Goal: Transaction & Acquisition: Purchase product/service

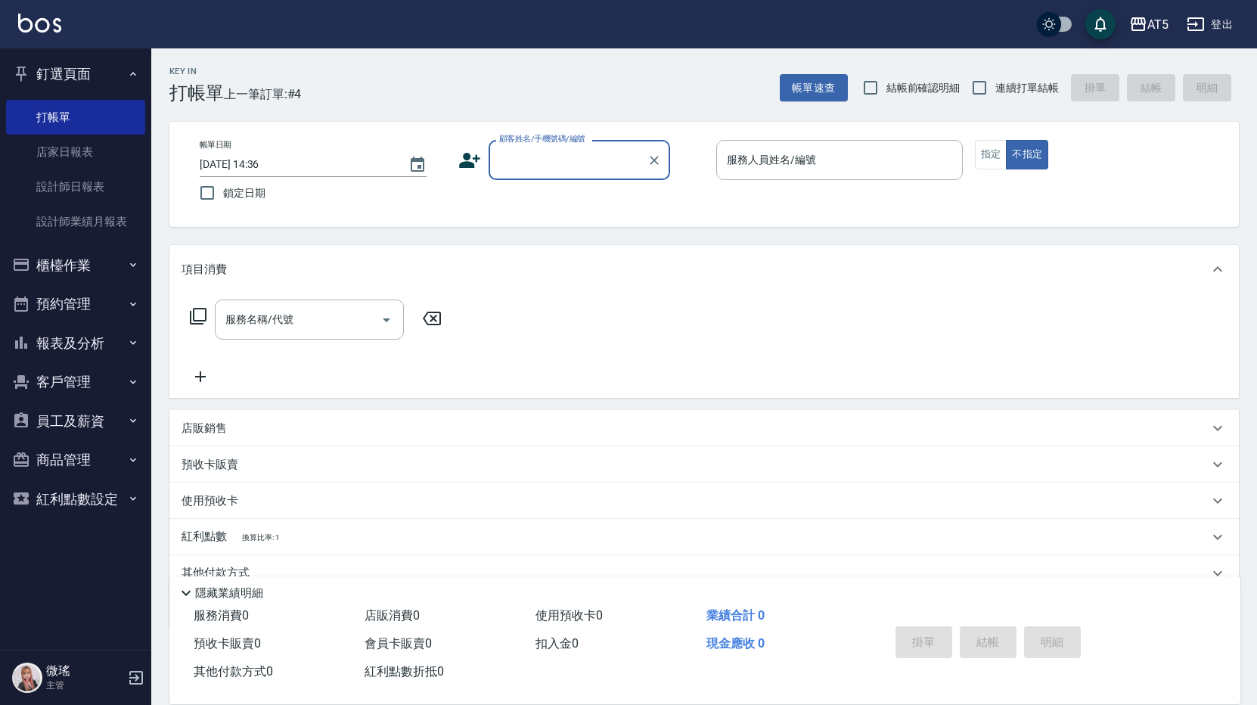
click at [562, 143] on label "顧客姓名/手機號碼/編號" at bounding box center [542, 138] width 86 height 11
click at [562, 147] on input "顧客姓名/手機號碼/編號" at bounding box center [567, 160] width 145 height 26
click at [553, 166] on input "顧客姓名/手機號碼/編號" at bounding box center [567, 160] width 145 height 26
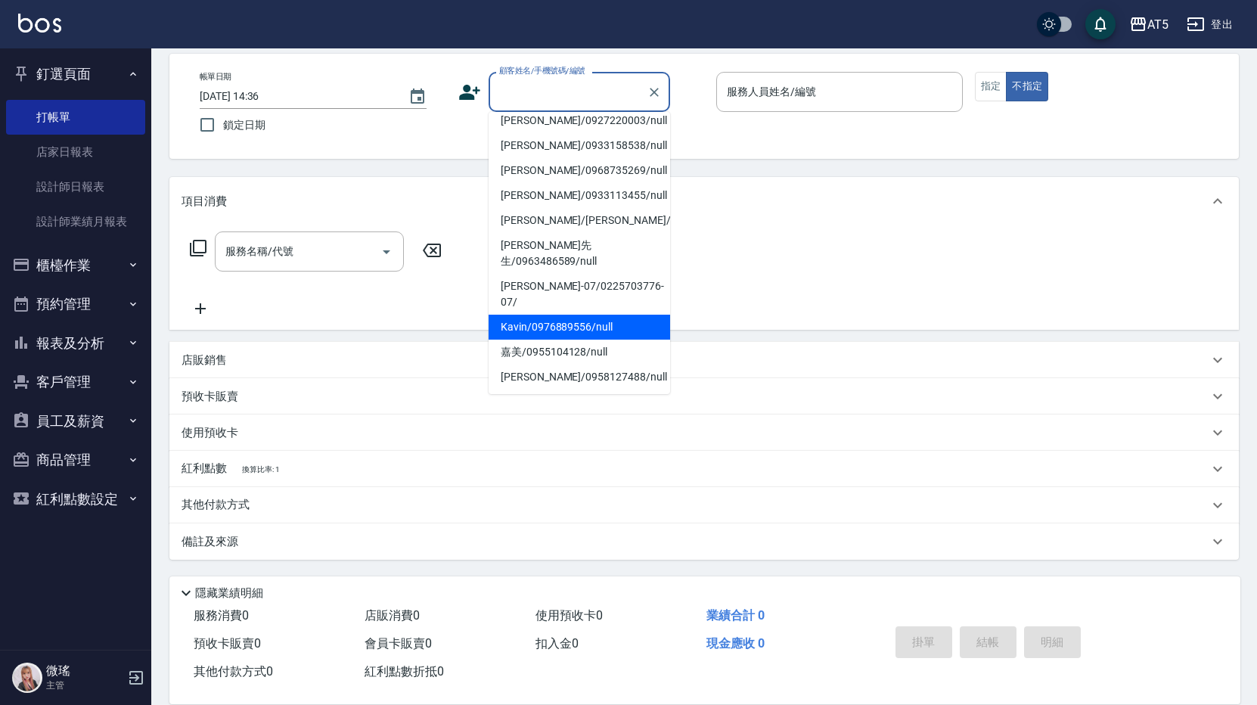
scroll to position [245, 0]
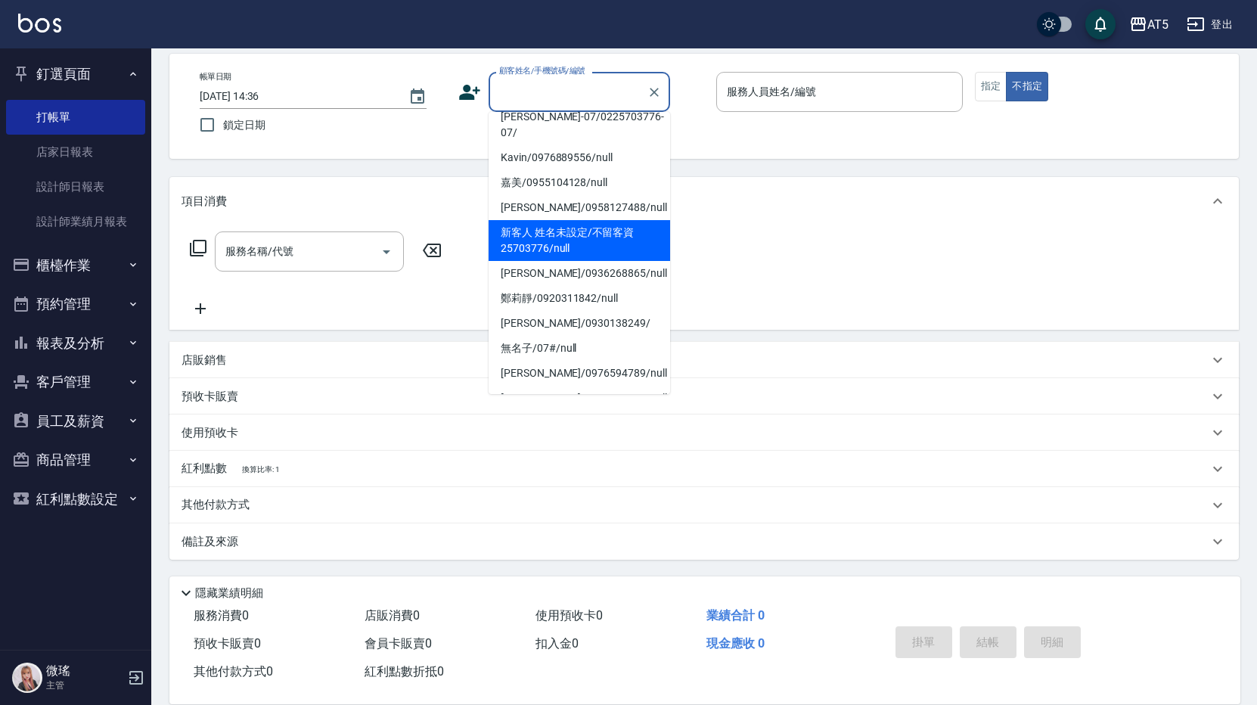
click at [572, 220] on li "新客人 姓名未設定/不留客資25703776/null" at bounding box center [578, 240] width 181 height 41
type input "新客人 姓名未設定/不留客資25703776/null"
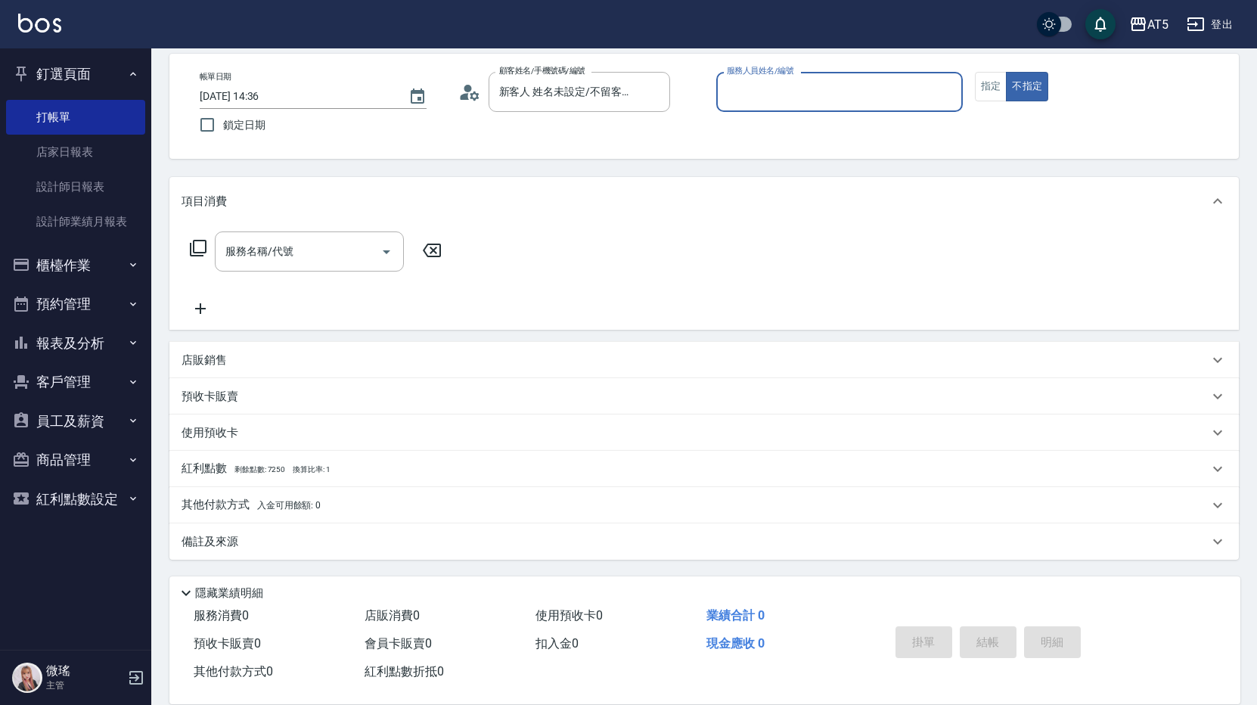
click at [924, 89] on input "服務人員姓名/編號" at bounding box center [839, 92] width 233 height 26
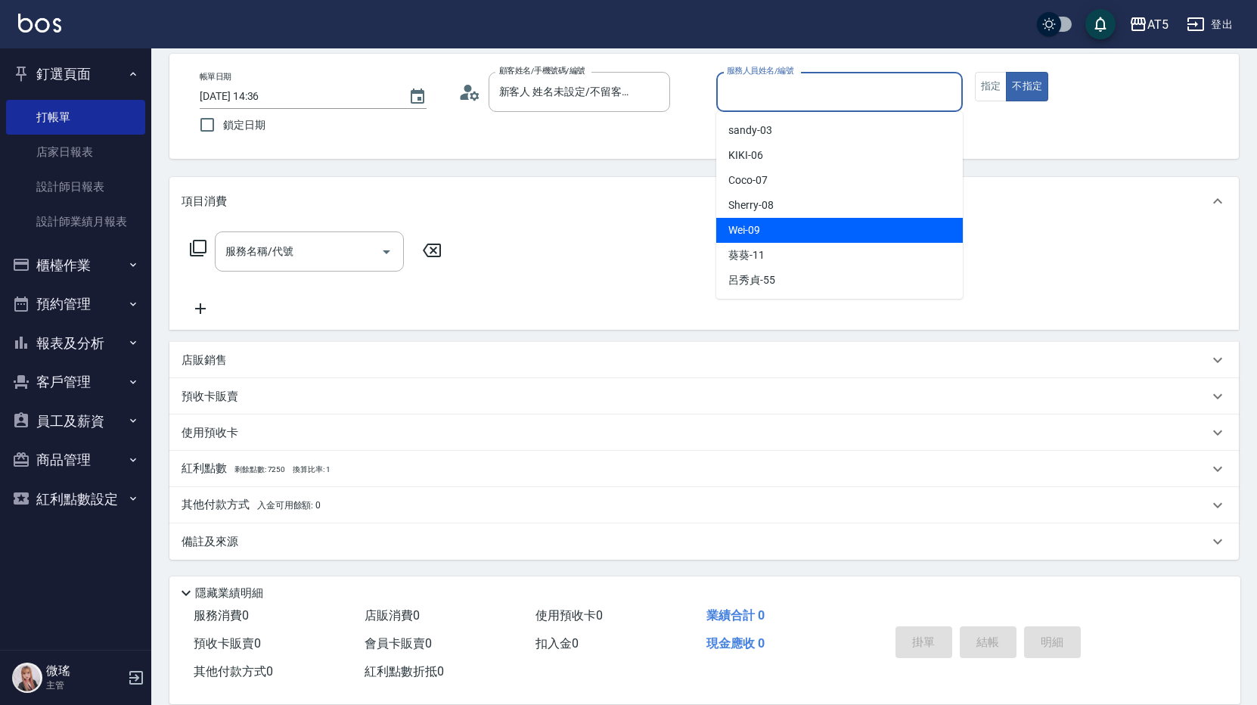
click at [755, 225] on span "Wei -09" at bounding box center [744, 230] width 32 height 16
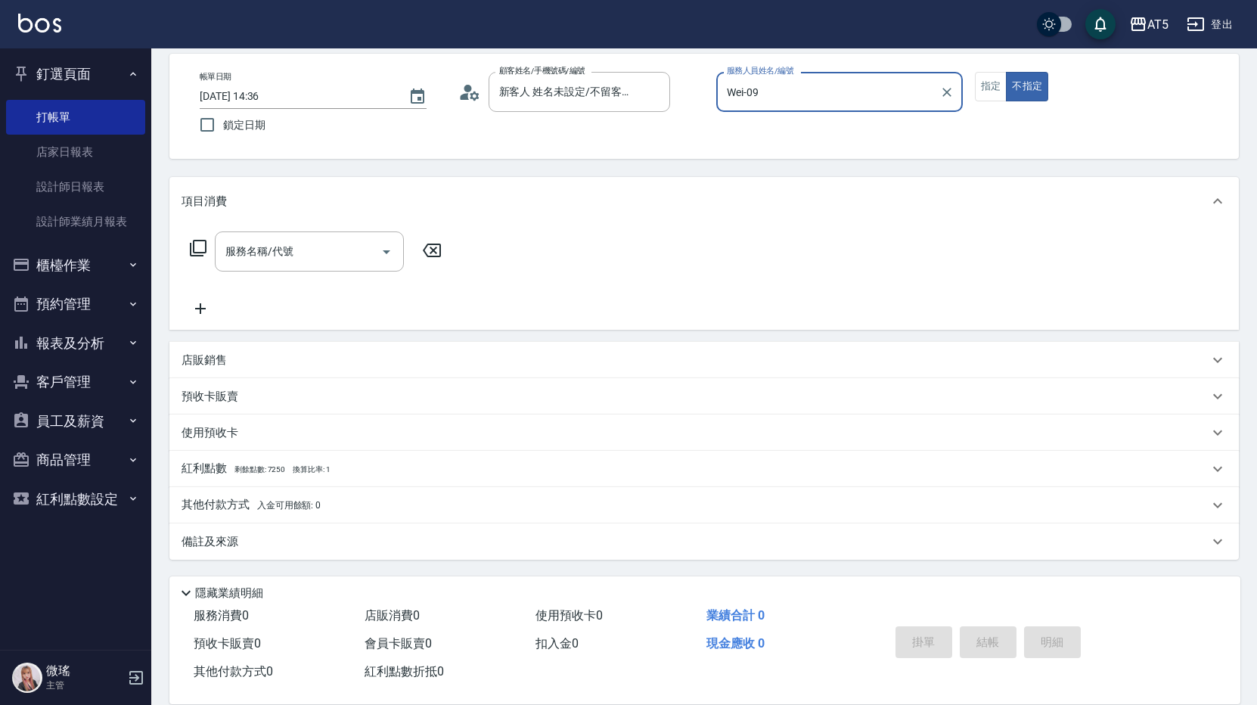
type input "Wei-09"
click at [299, 252] on input "服務名稱/代號" at bounding box center [298, 251] width 153 height 26
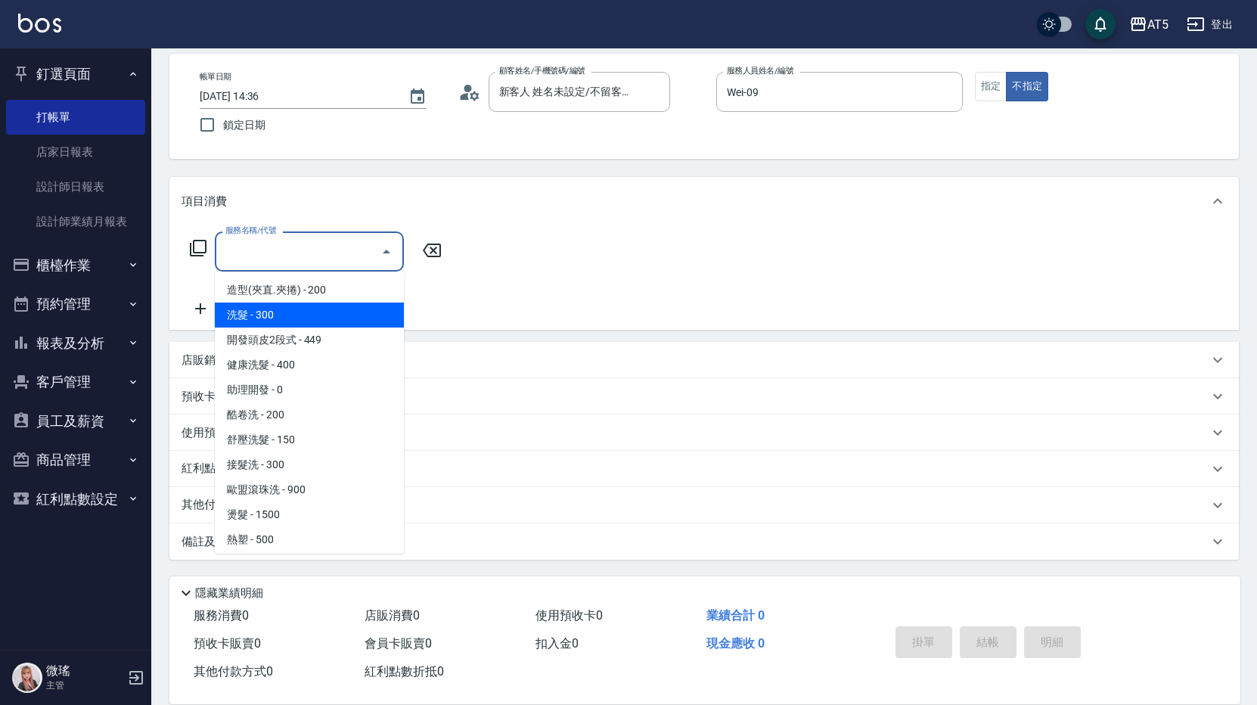
click at [275, 309] on span "洗髮 - 300" at bounding box center [309, 314] width 189 height 25
type input "洗髮(201)"
type input "30"
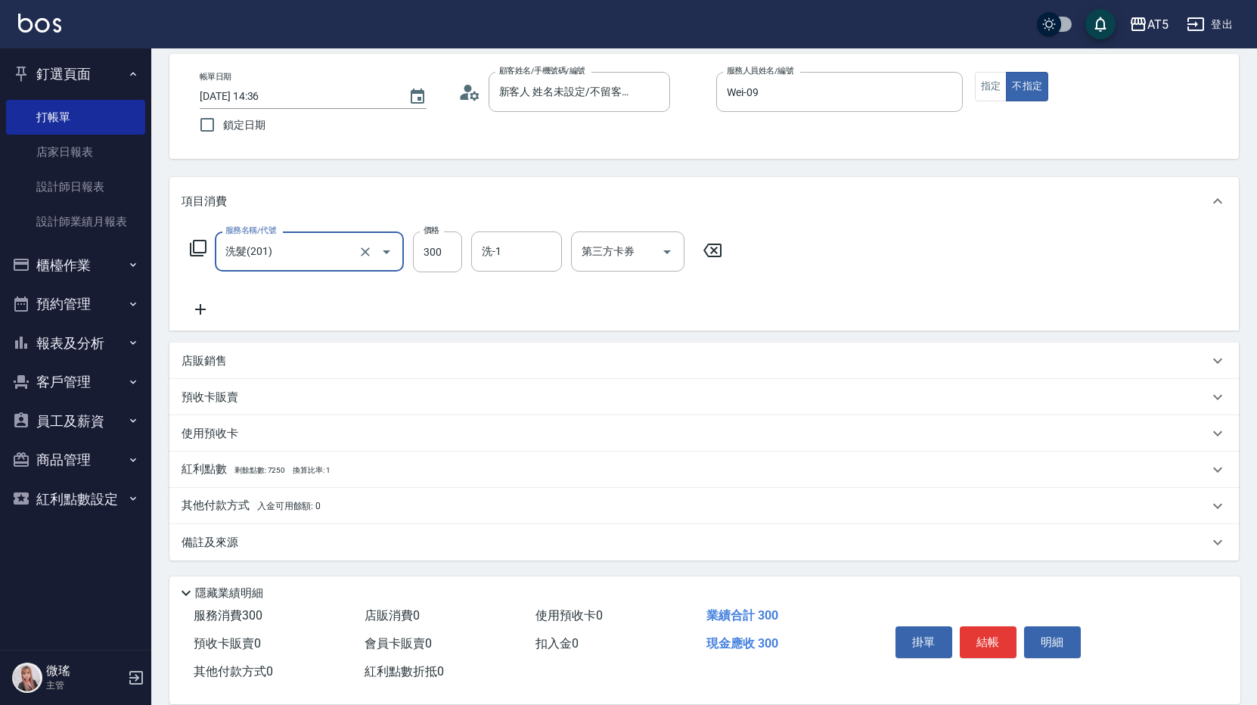
scroll to position [69, 0]
click at [989, 640] on button "結帳" at bounding box center [987, 642] width 57 height 32
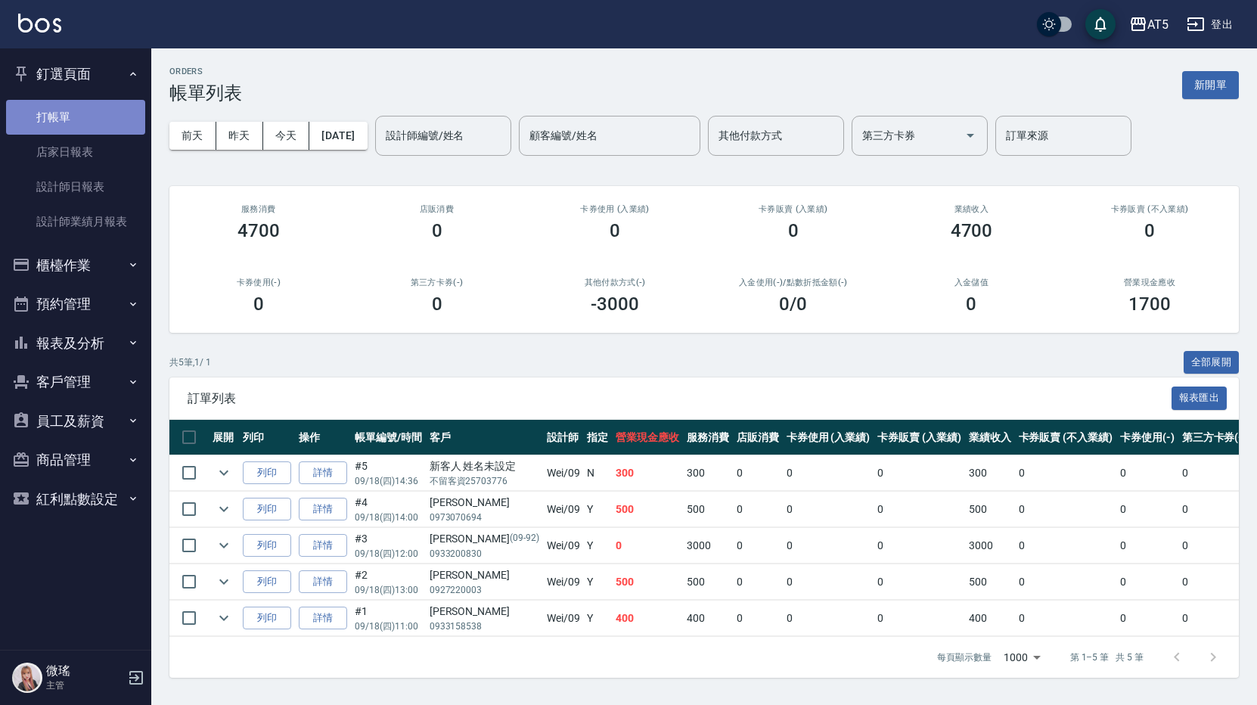
click at [52, 112] on link "打帳單" at bounding box center [75, 117] width 139 height 35
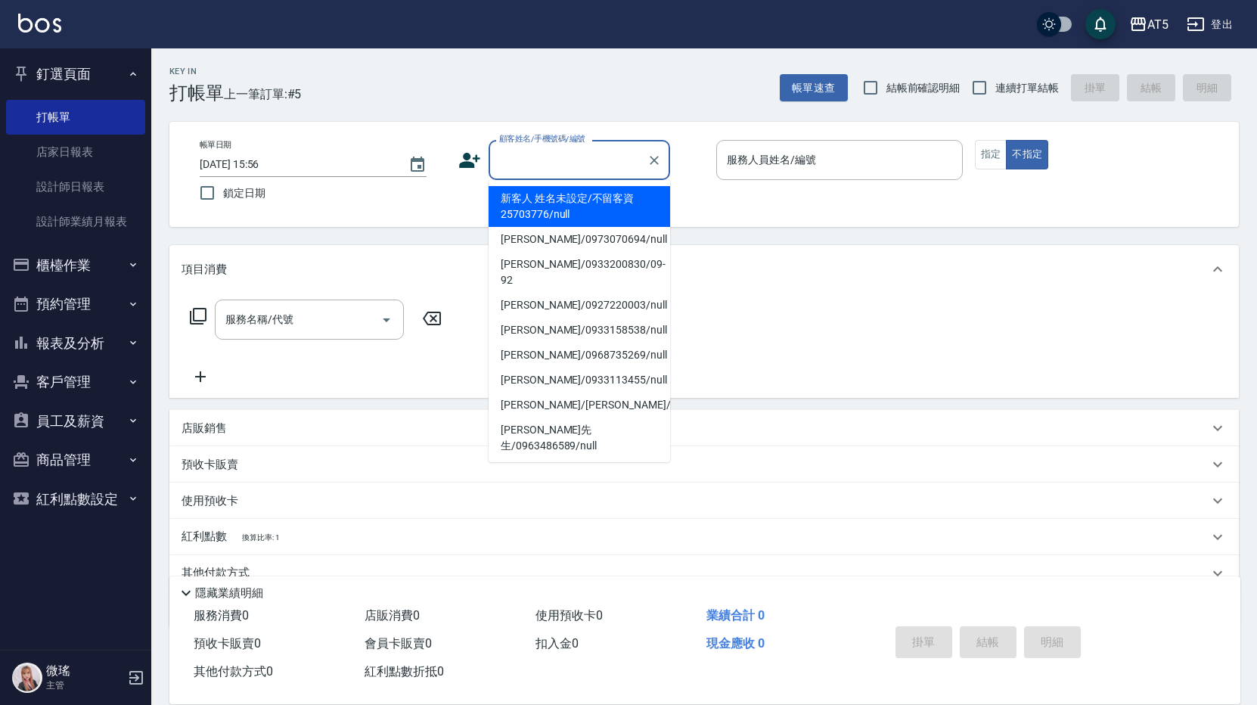
click at [570, 156] on input "顧客姓名/手機號碼/編號" at bounding box center [567, 160] width 145 height 26
click at [572, 196] on li "新客人 姓名未設定/不留客資25703776/null" at bounding box center [578, 206] width 181 height 41
type input "新客人 姓名未設定/不留客資25703776/null"
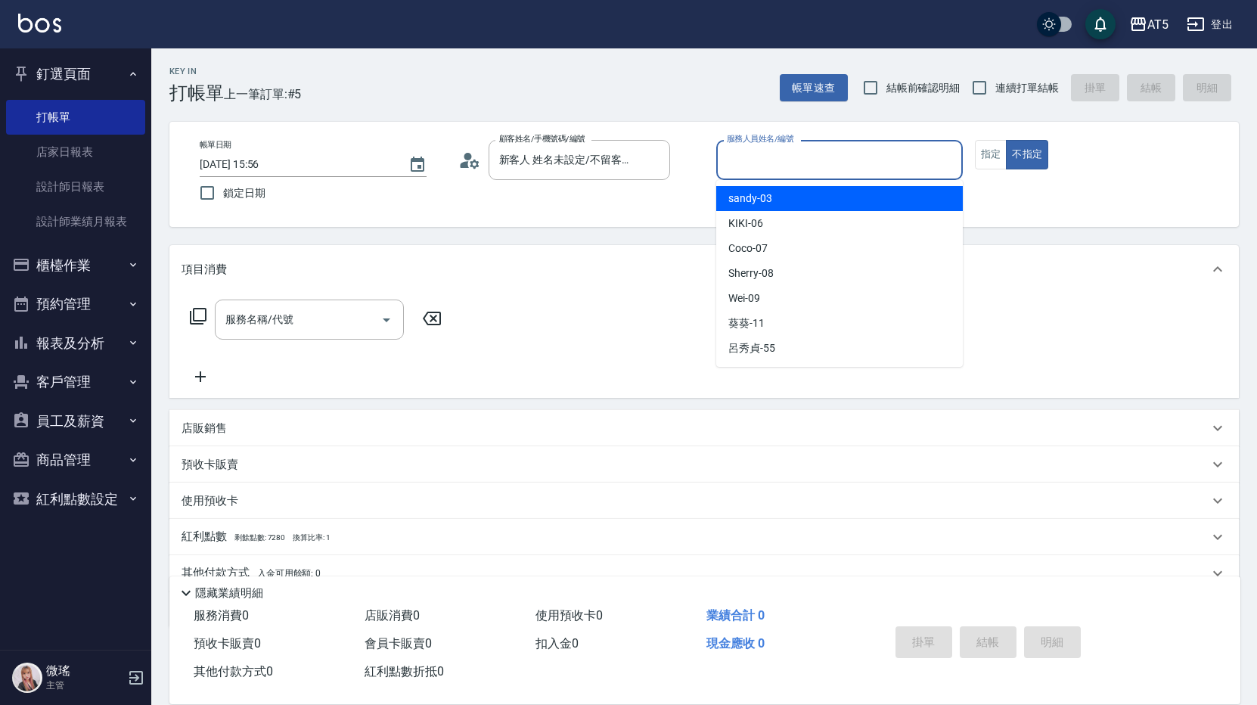
click at [789, 161] on input "服務人員姓名/編號" at bounding box center [839, 160] width 233 height 26
type input "KIKI-06"
type button "false"
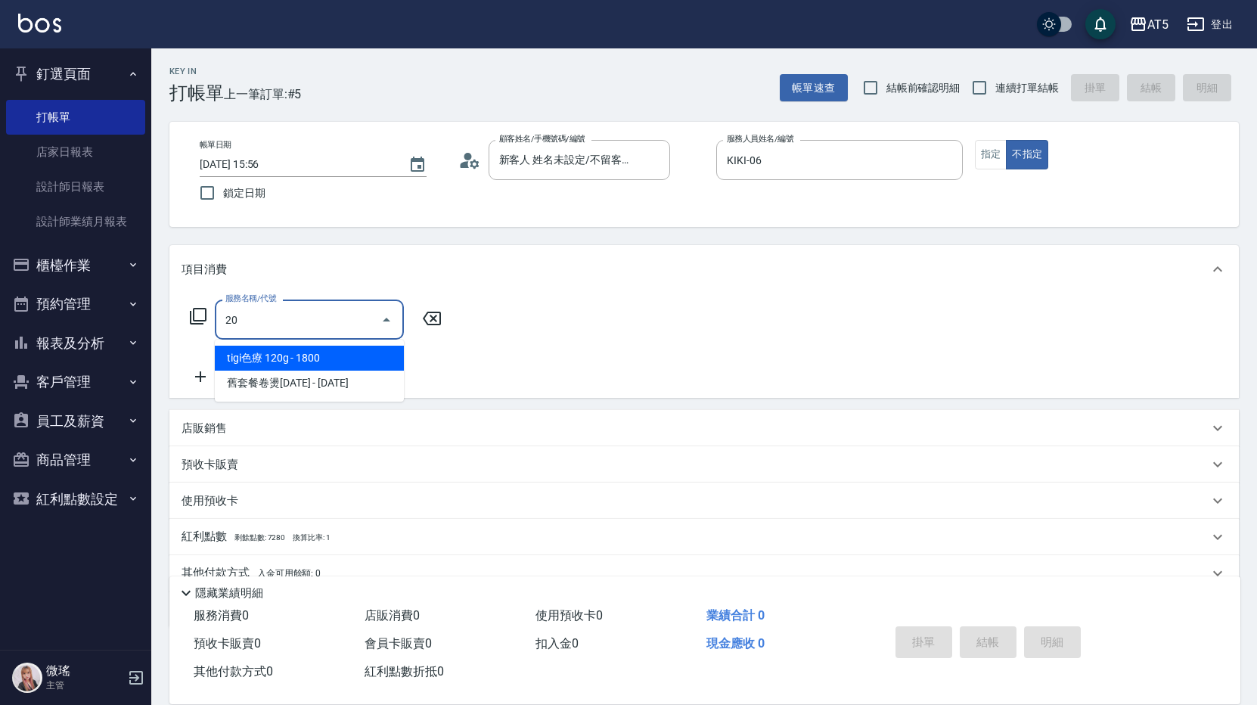
type input "201"
type input "30"
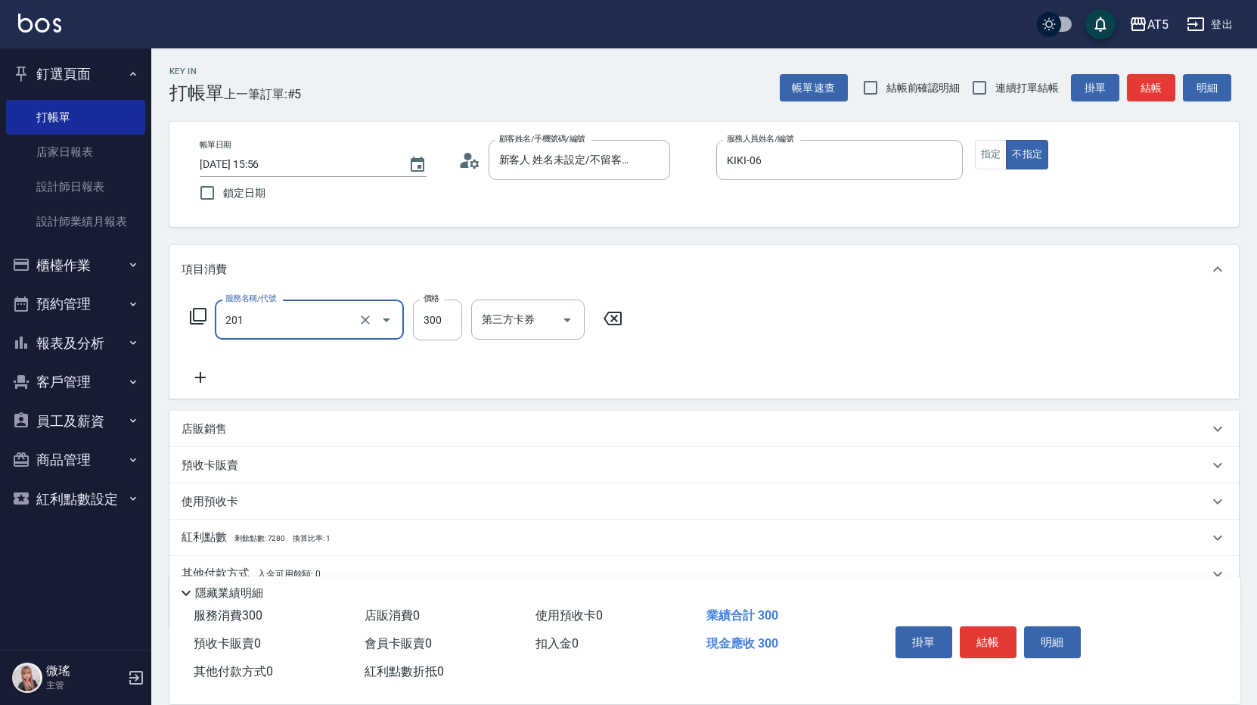
type input "洗髮(201)"
click at [195, 380] on icon at bounding box center [200, 377] width 38 height 18
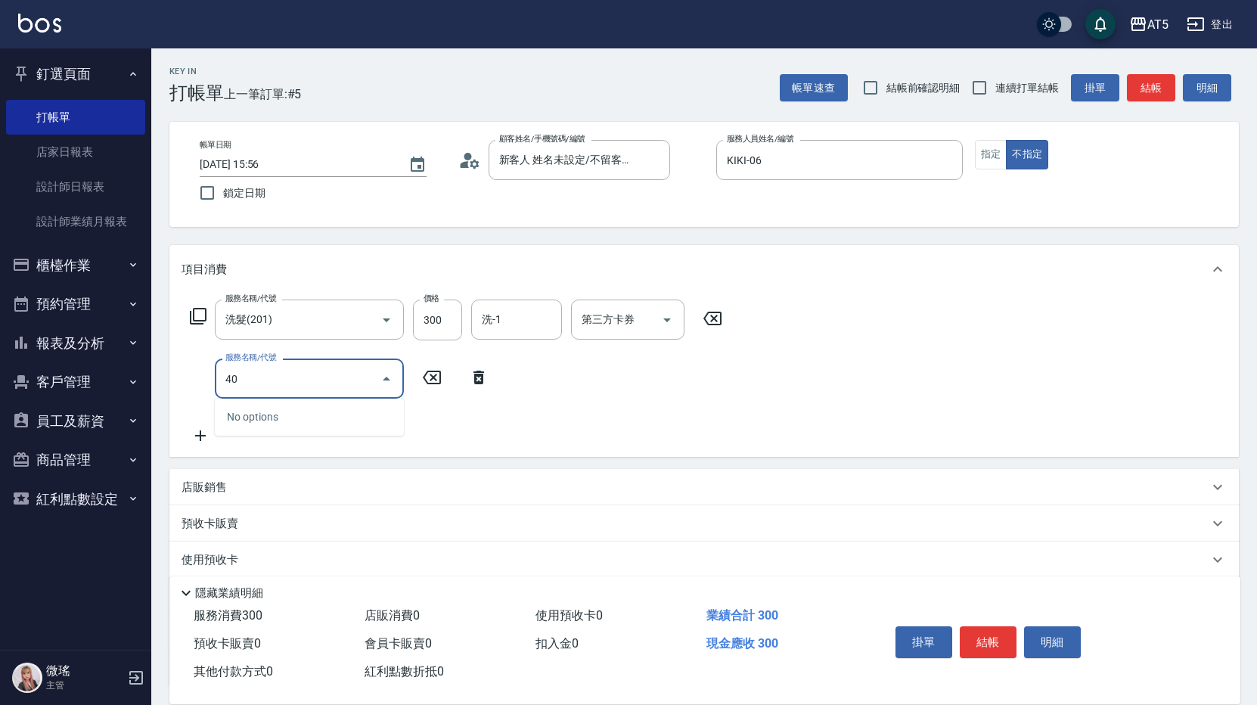
type input "401"
type input "70"
type input "剪髮(401)"
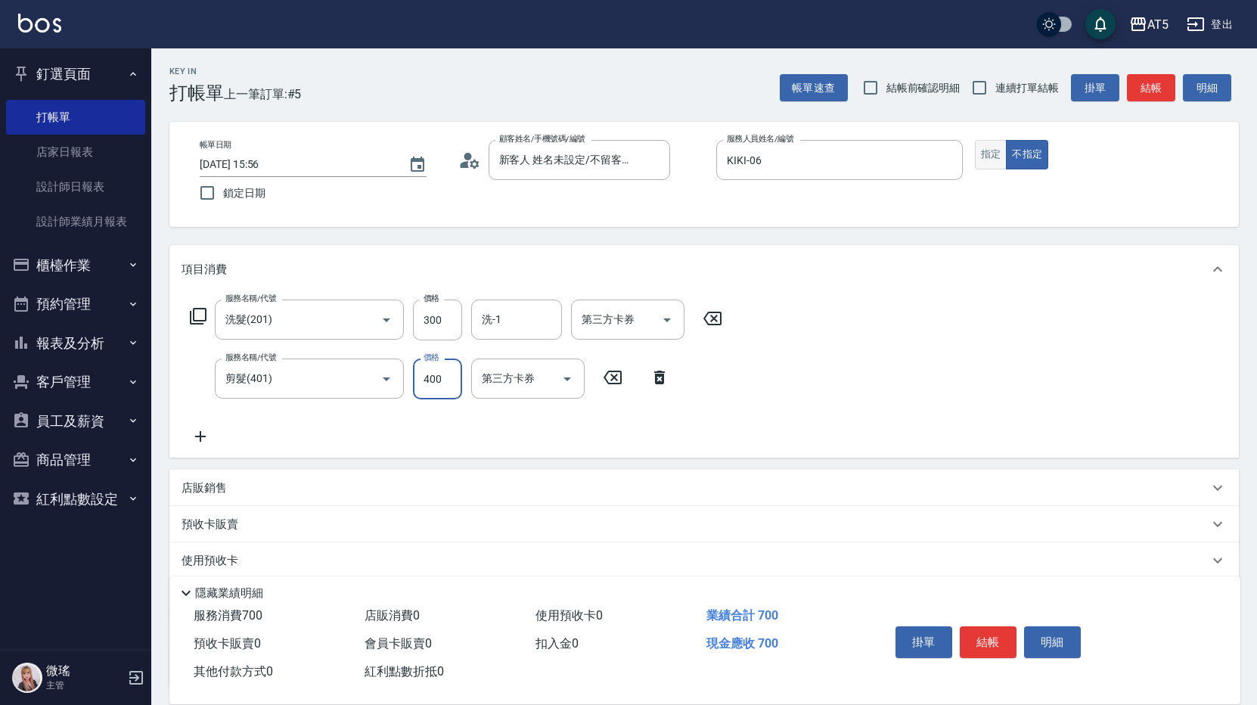
click at [997, 156] on button "指定" at bounding box center [991, 154] width 33 height 29
click at [1151, 88] on button "結帳" at bounding box center [1150, 88] width 48 height 28
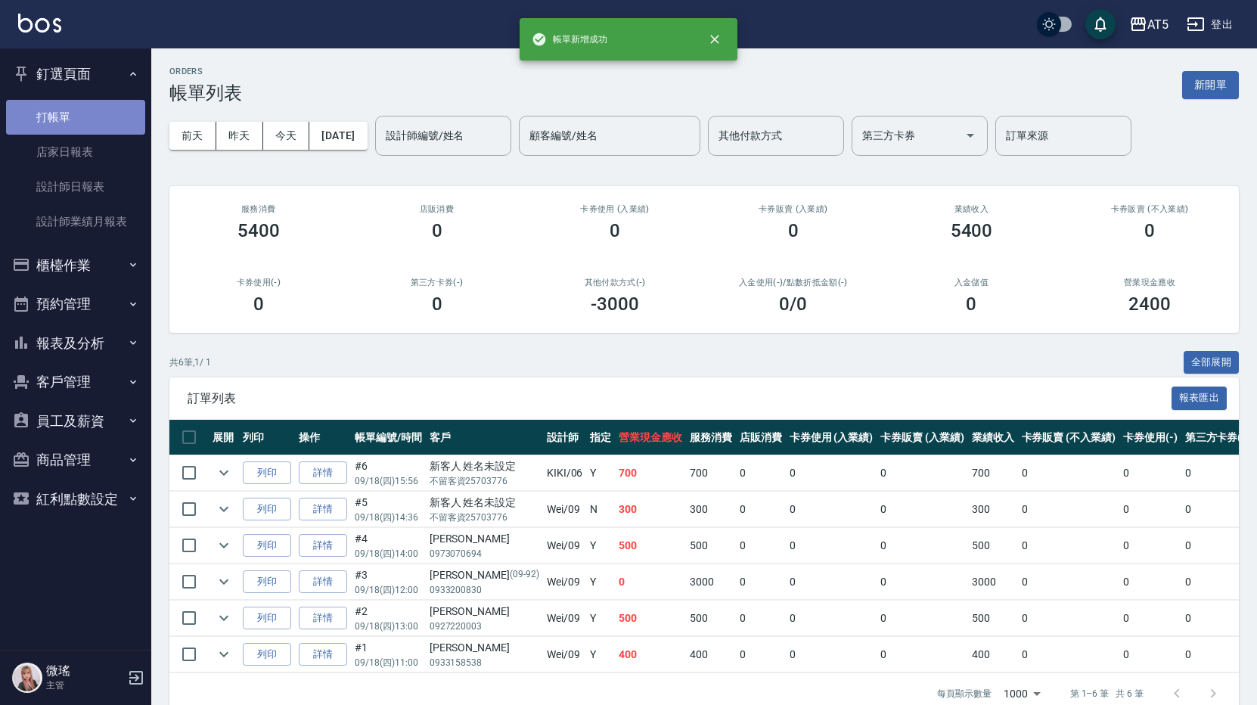
click at [108, 107] on link "打帳單" at bounding box center [75, 117] width 139 height 35
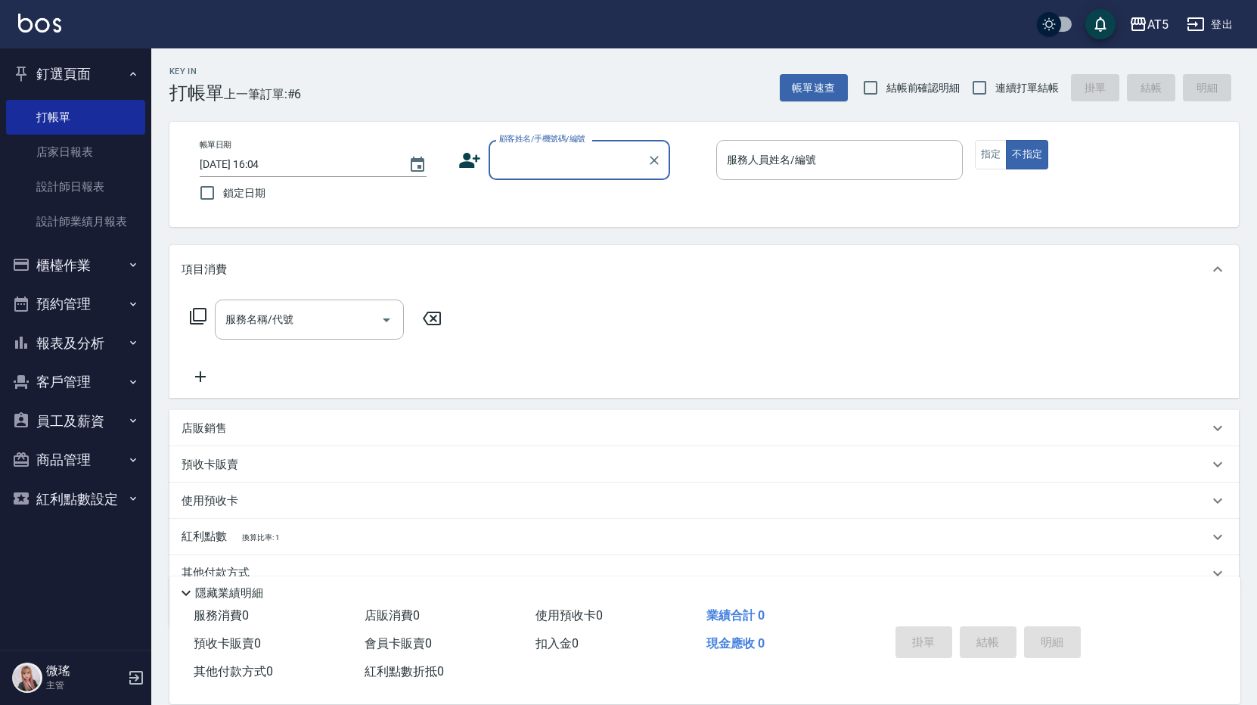
click at [1004, 83] on span "連續打單結帳" at bounding box center [1027, 88] width 64 height 16
click at [995, 83] on input "連續打單結帳" at bounding box center [979, 88] width 32 height 32
checkbox input "true"
click at [599, 153] on input "顧客姓名/手機號碼/編號" at bounding box center [567, 160] width 145 height 26
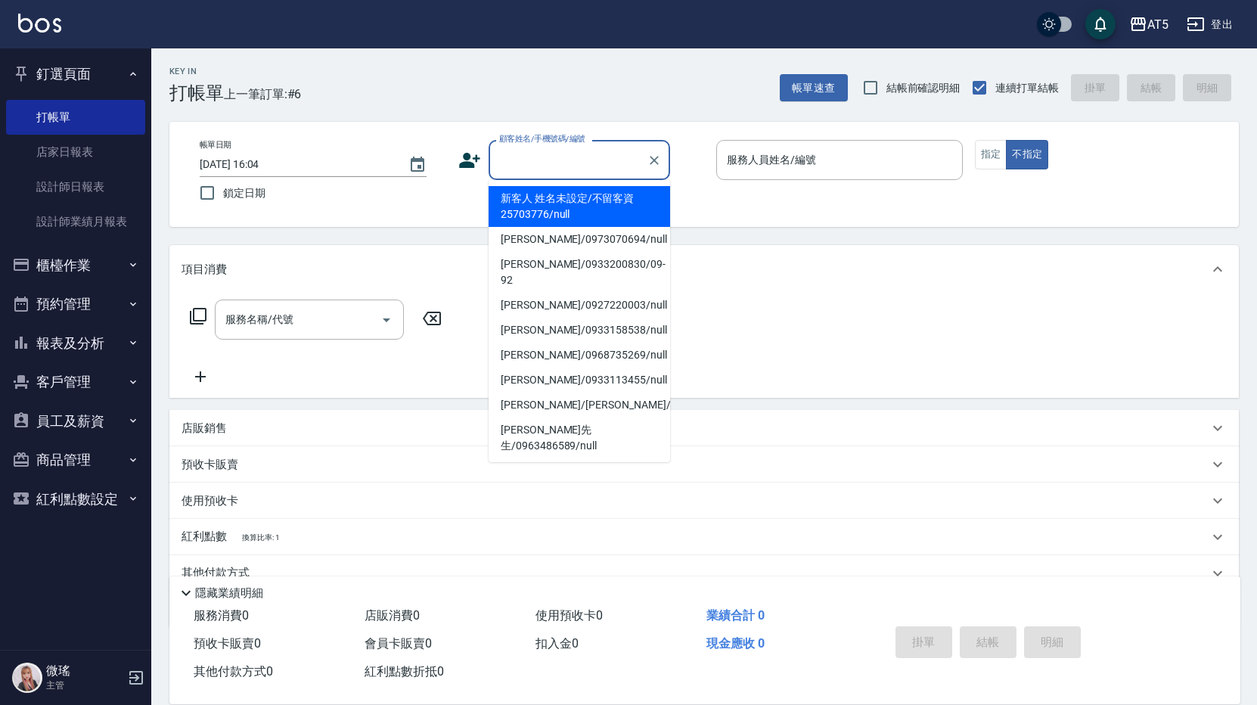
click at [575, 205] on li "新客人 姓名未設定/不留客資25703776/null" at bounding box center [578, 206] width 181 height 41
type input "新客人 姓名未設定/不留客資25703776/null"
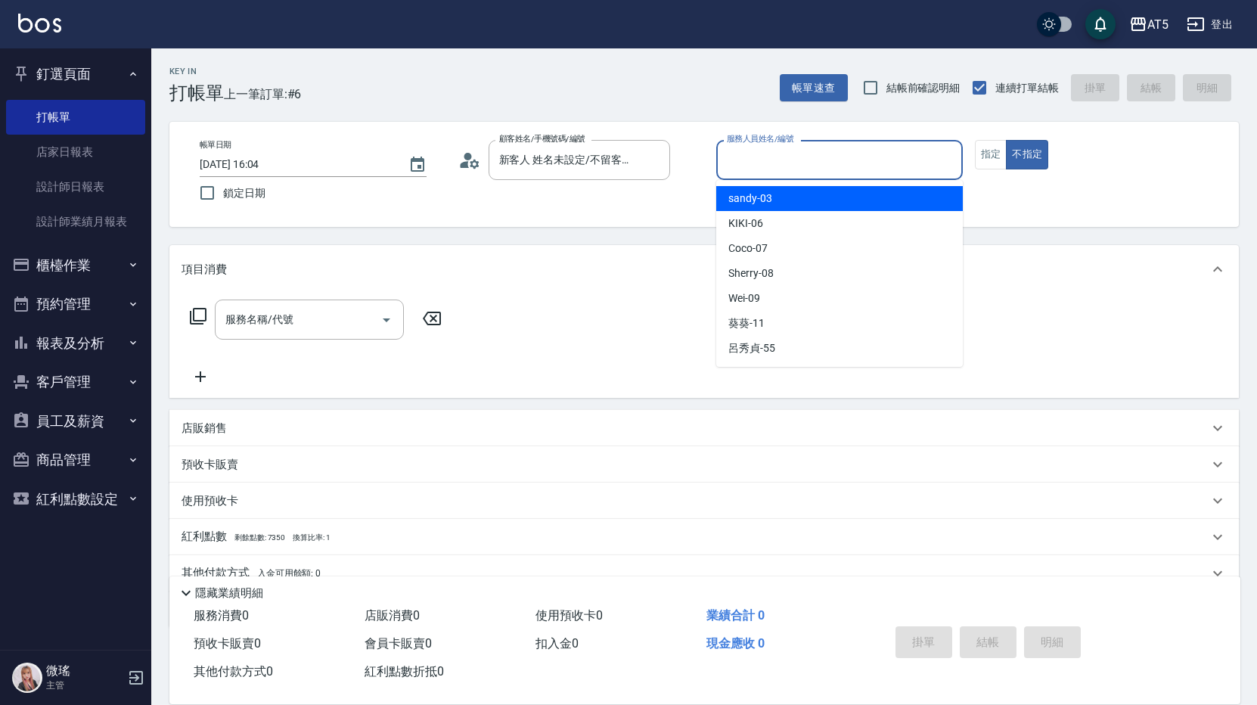
click at [736, 157] on input "服務人員姓名/編號" at bounding box center [839, 160] width 233 height 26
type input "06"
type button "false"
type input "KIKI-06"
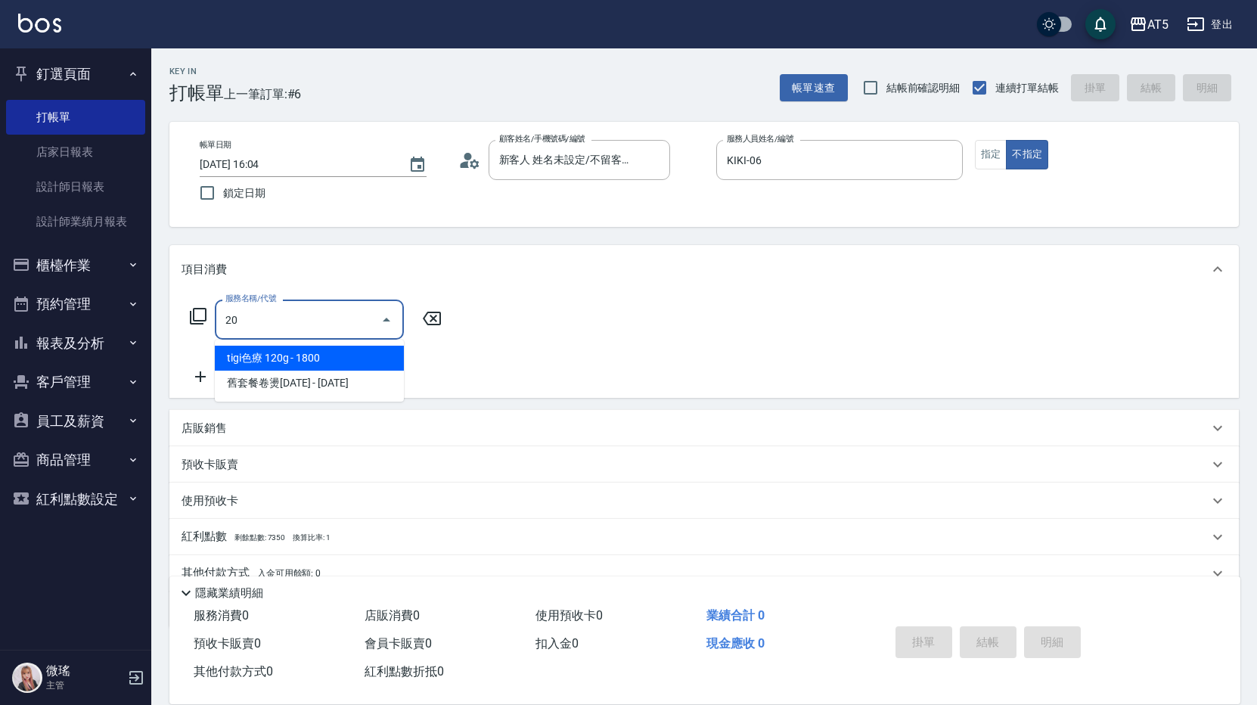
type input "201"
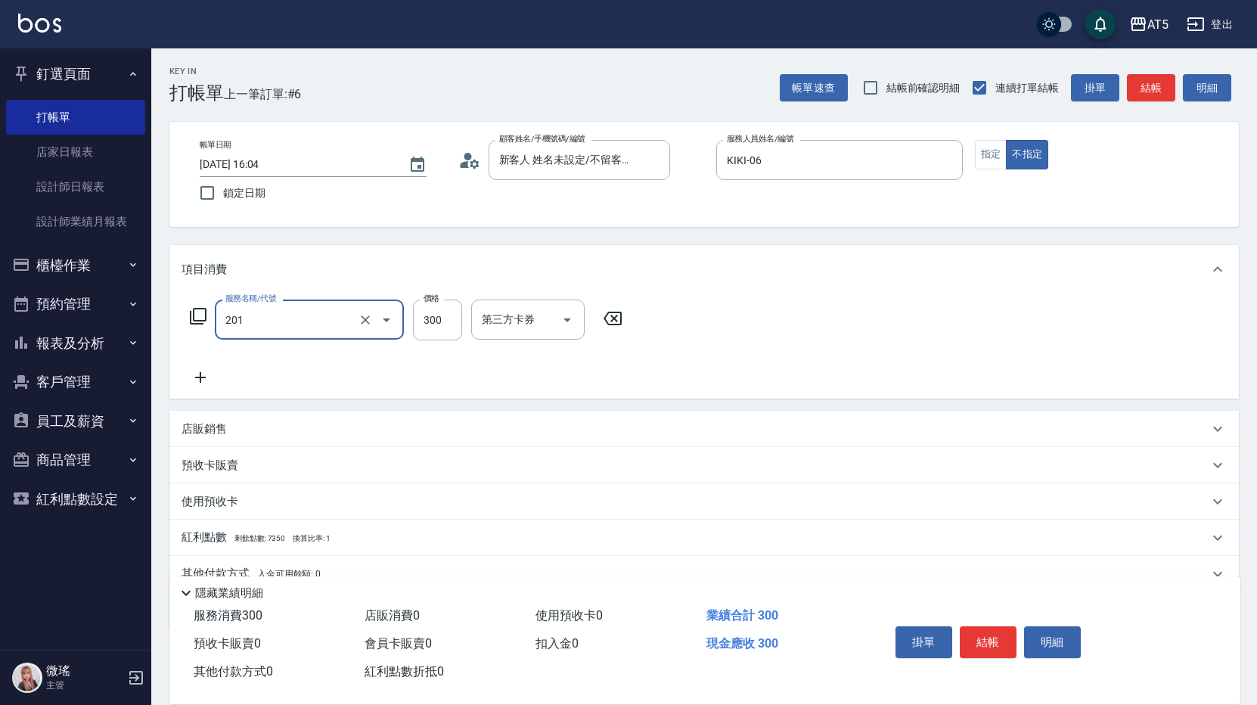
type input "30"
type input "洗髮(201)"
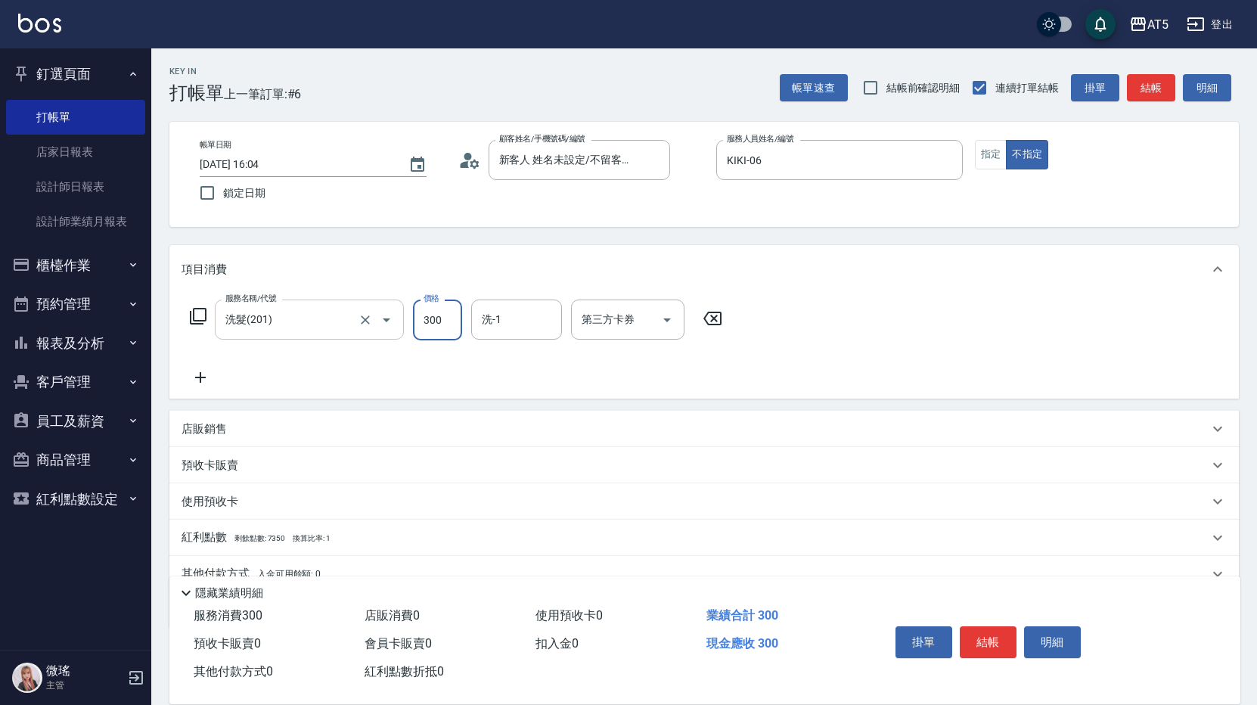
type input "0"
type input "52"
type input "50"
type input "520"
type input "sandy-03"
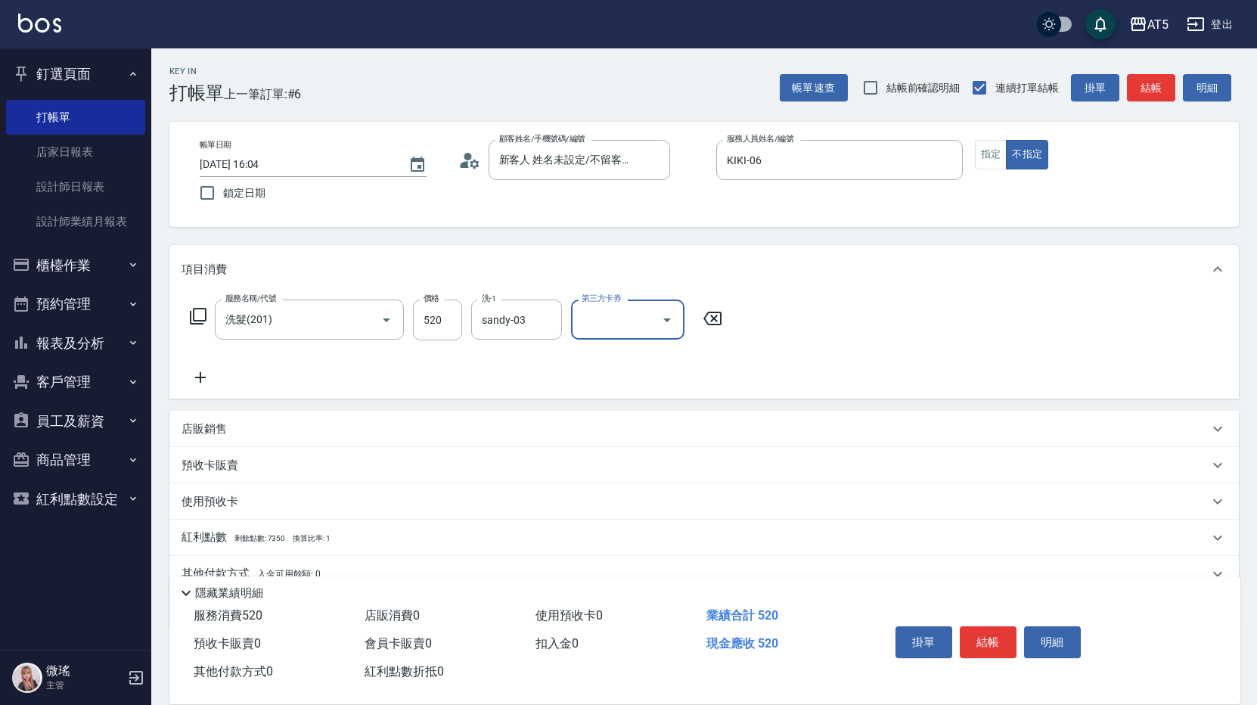
click at [1160, 83] on button "結帳" at bounding box center [1150, 88] width 48 height 28
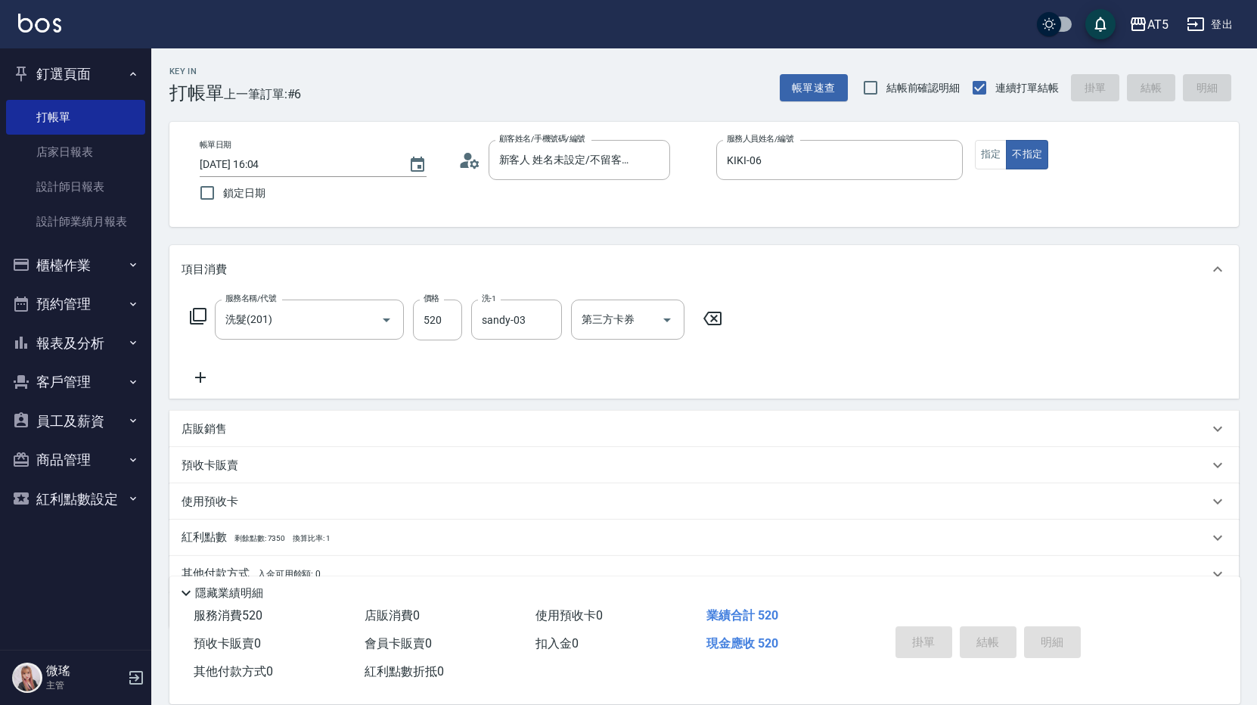
type input "0"
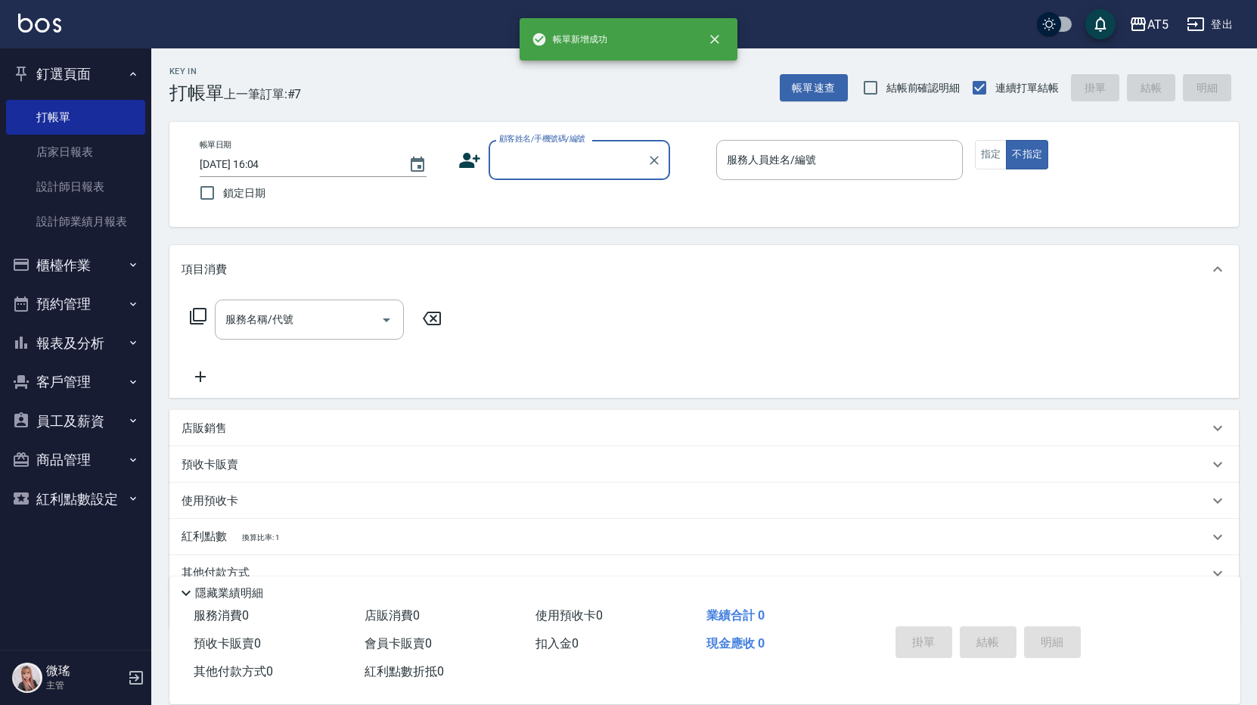
click at [553, 147] on input "顧客姓名/手機號碼/編號" at bounding box center [567, 160] width 145 height 26
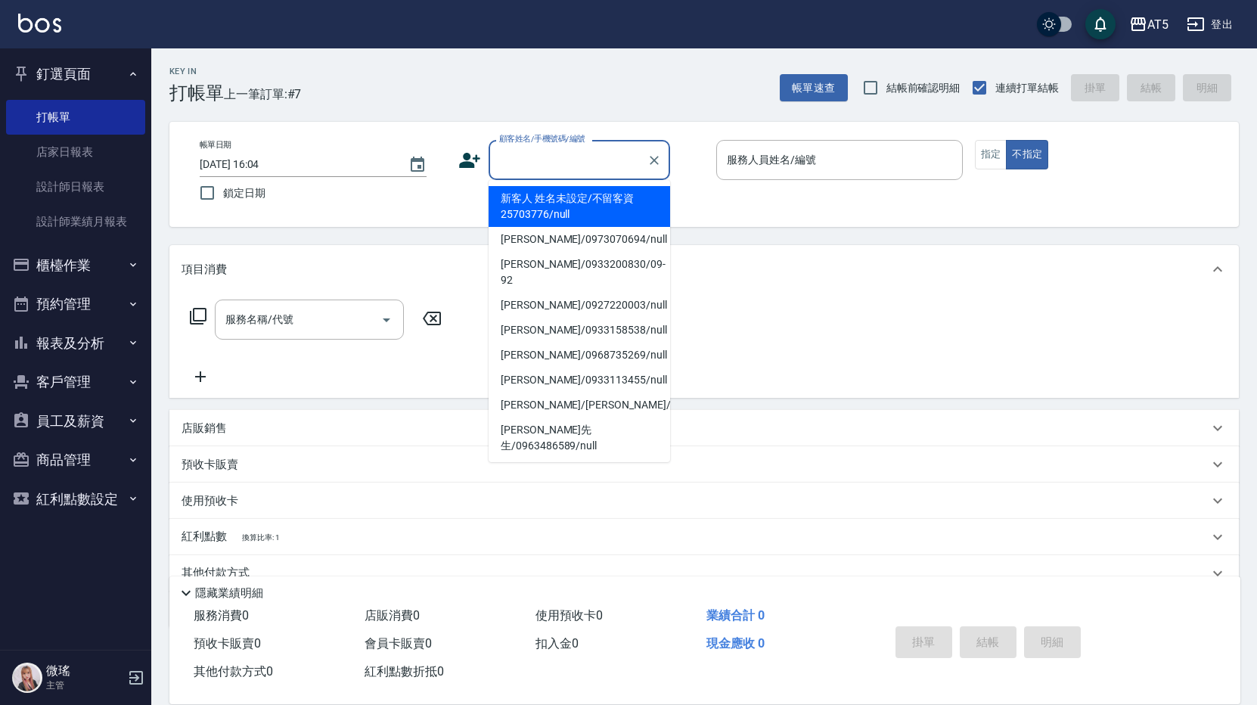
click at [559, 208] on li "新客人 姓名未設定/不留客資25703776/null" at bounding box center [578, 206] width 181 height 41
type input "新客人 姓名未設定/不留客資25703776/null"
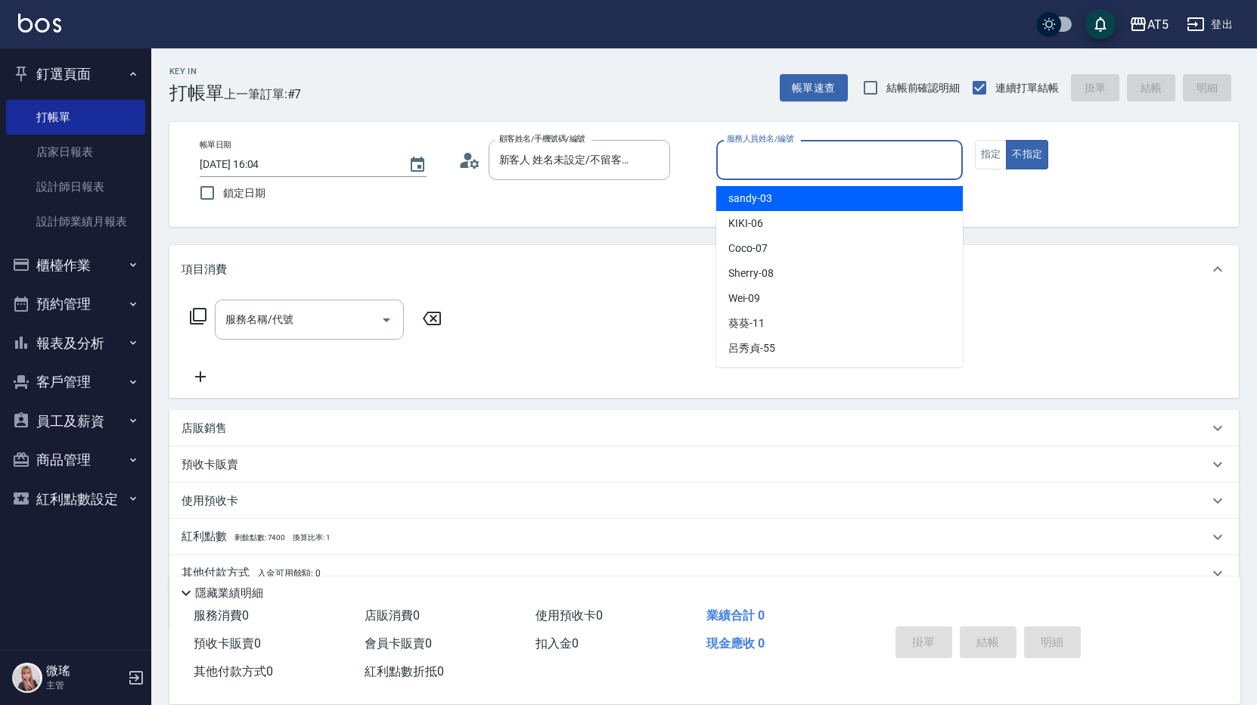
click at [834, 160] on input "服務人員姓名/編號" at bounding box center [839, 160] width 233 height 26
type input "KIKI-06"
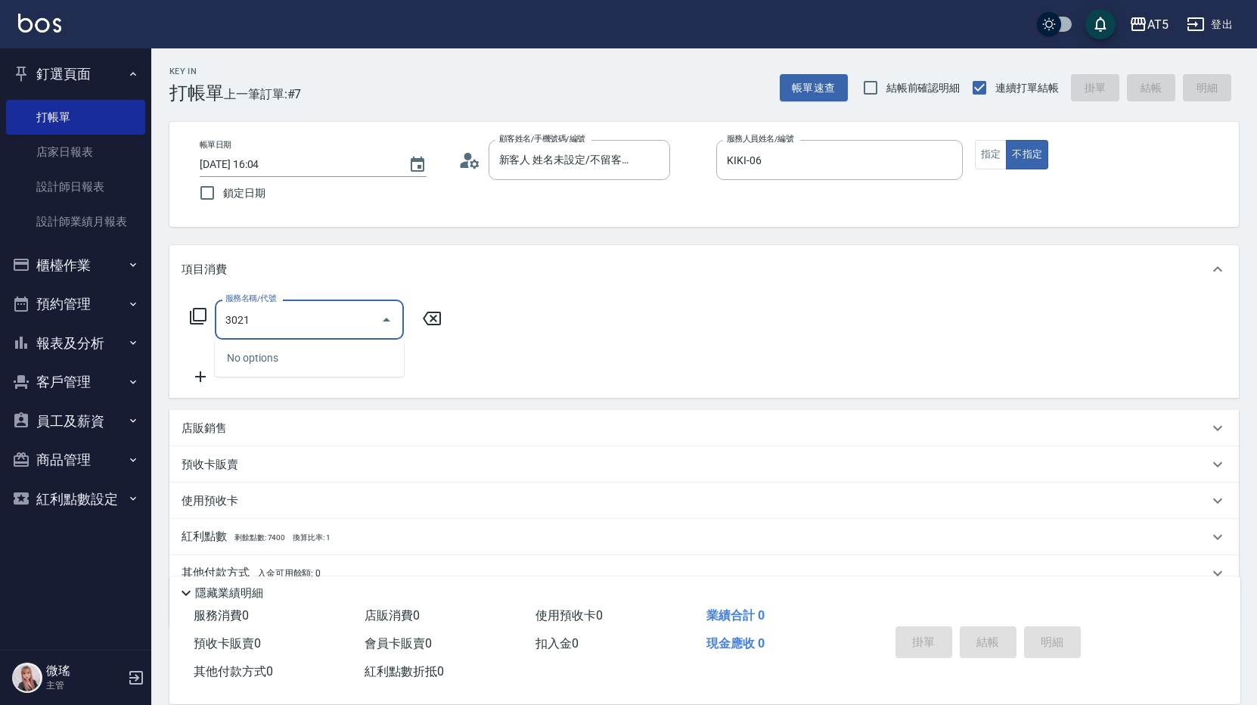
drag, startPoint x: 242, startPoint y: 305, endPoint x: 213, endPoint y: 309, distance: 29.0
click at [213, 309] on div "服務名稱/代號 3021 服務名稱/代號" at bounding box center [315, 319] width 269 height 40
type input "3021"
drag, startPoint x: 280, startPoint y: 295, endPoint x: 218, endPoint y: 306, distance: 63.0
click at [218, 306] on div "服務名稱/代號 服務名稱/代號" at bounding box center [703, 345] width 1069 height 104
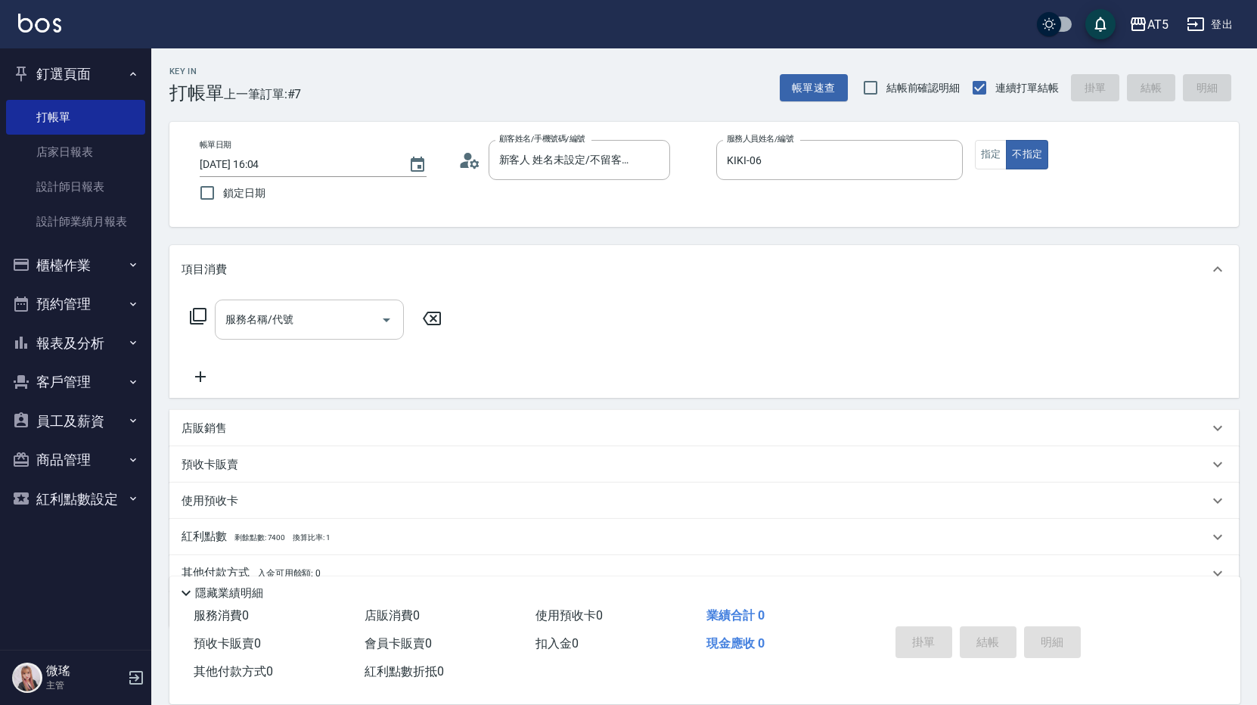
click at [273, 302] on div "服務名稱/代號" at bounding box center [309, 319] width 189 height 40
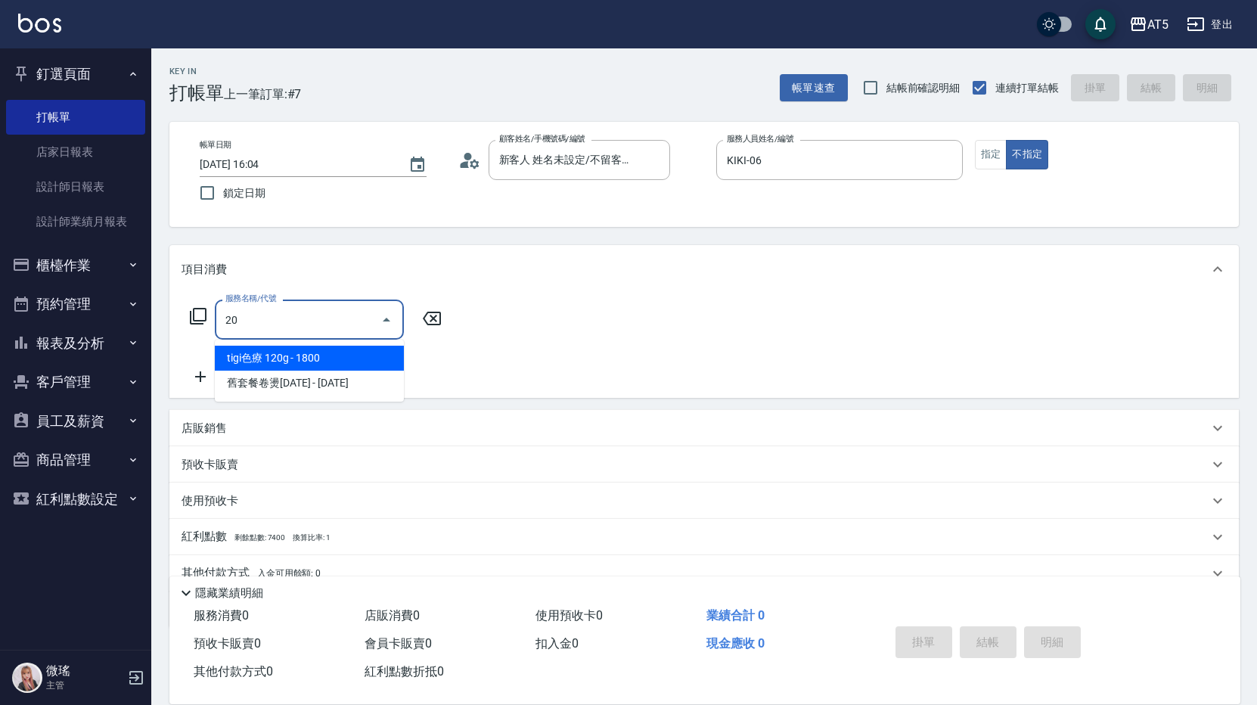
type input "201"
type input "30"
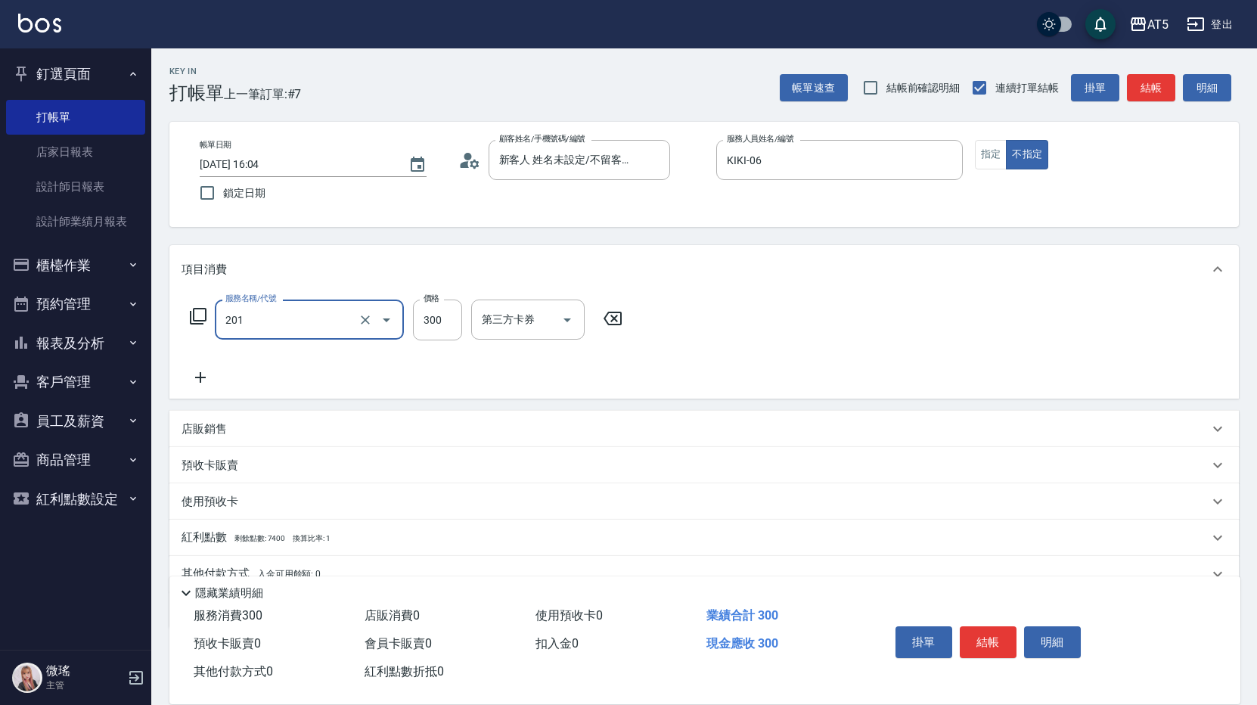
type input "洗髮(201)"
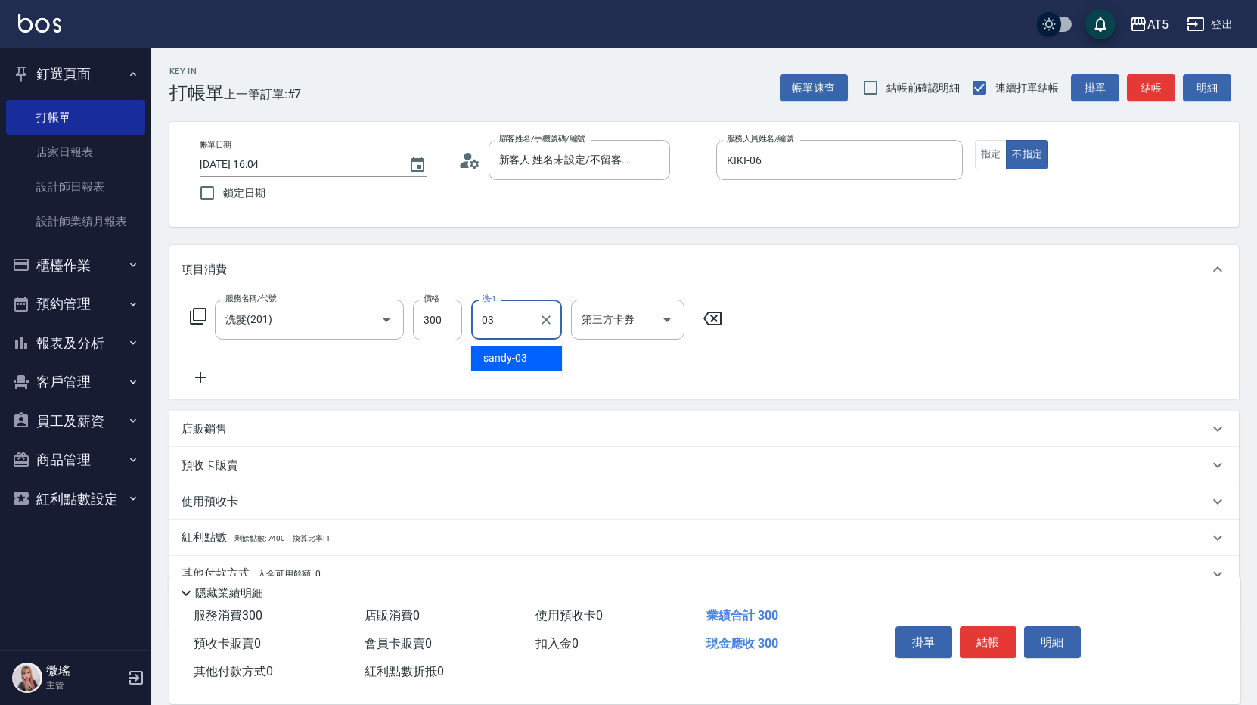
type input "sandy-03"
click at [1154, 82] on button "結帳" at bounding box center [1150, 88] width 48 height 28
type input "0"
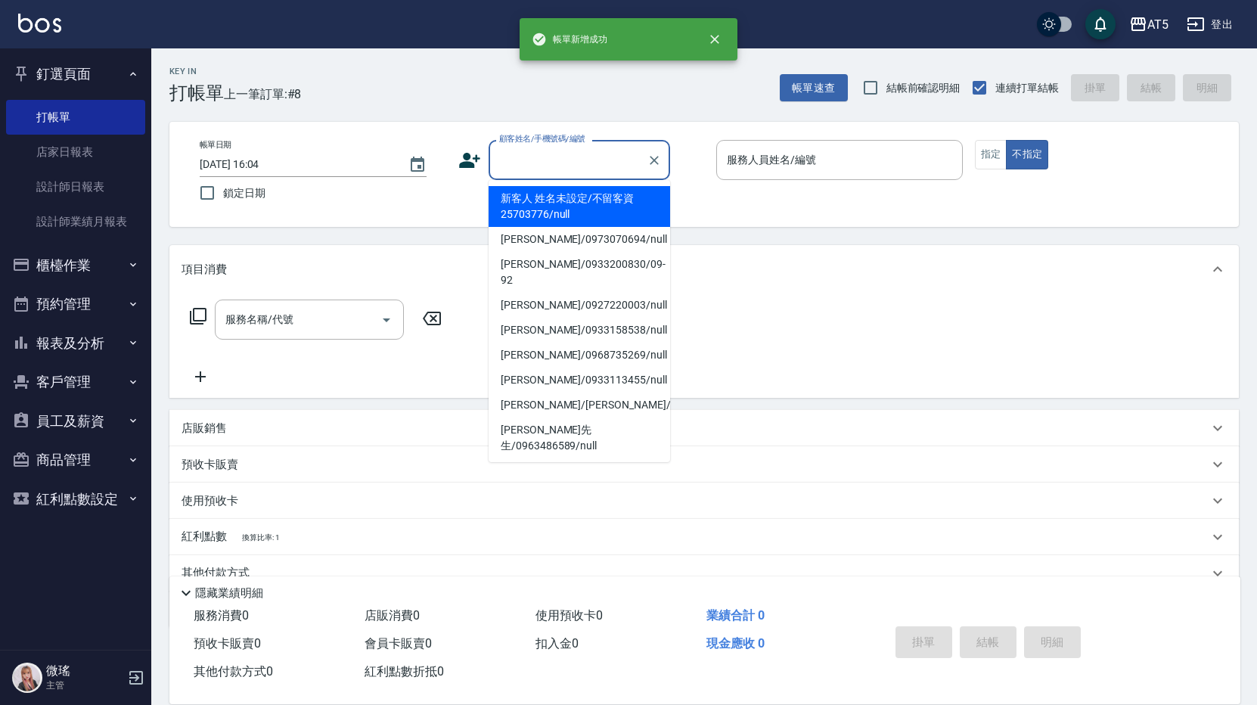
click at [552, 167] on input "顧客姓名/手機號碼/編號" at bounding box center [567, 160] width 145 height 26
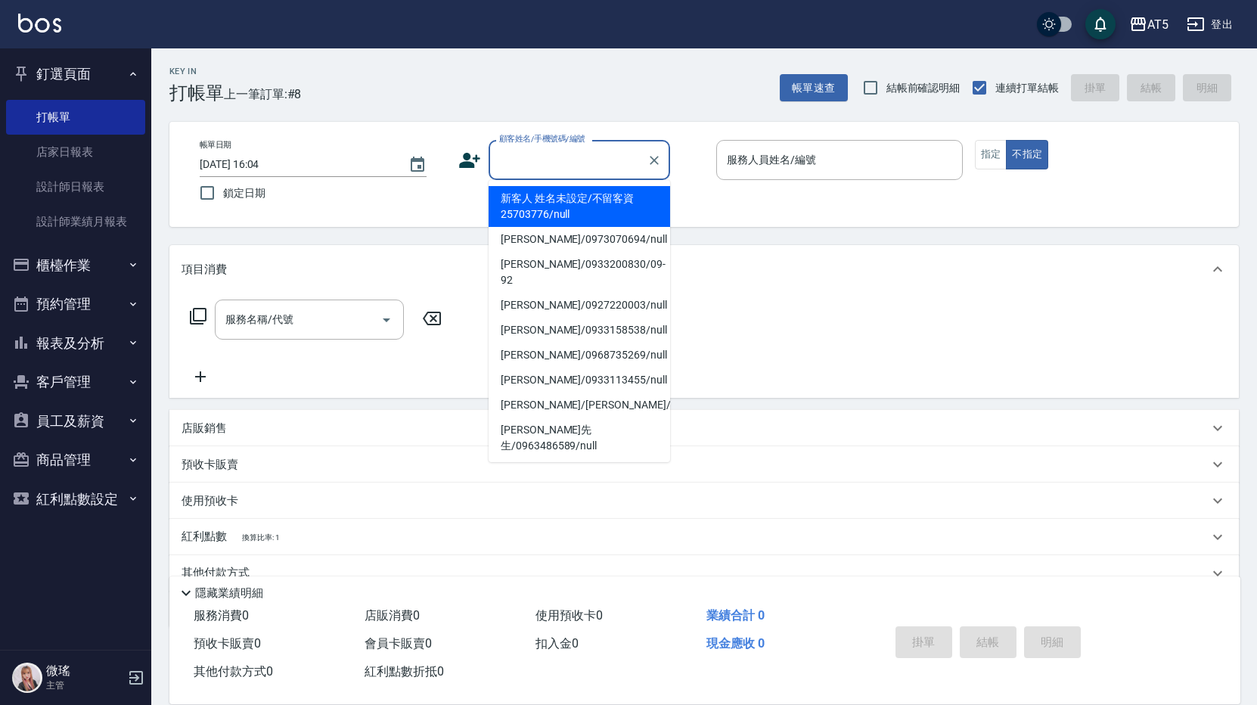
click at [548, 215] on li "新客人 姓名未設定/不留客資25703776/null" at bounding box center [578, 206] width 181 height 41
type input "新客人 姓名未設定/不留客資25703776/null"
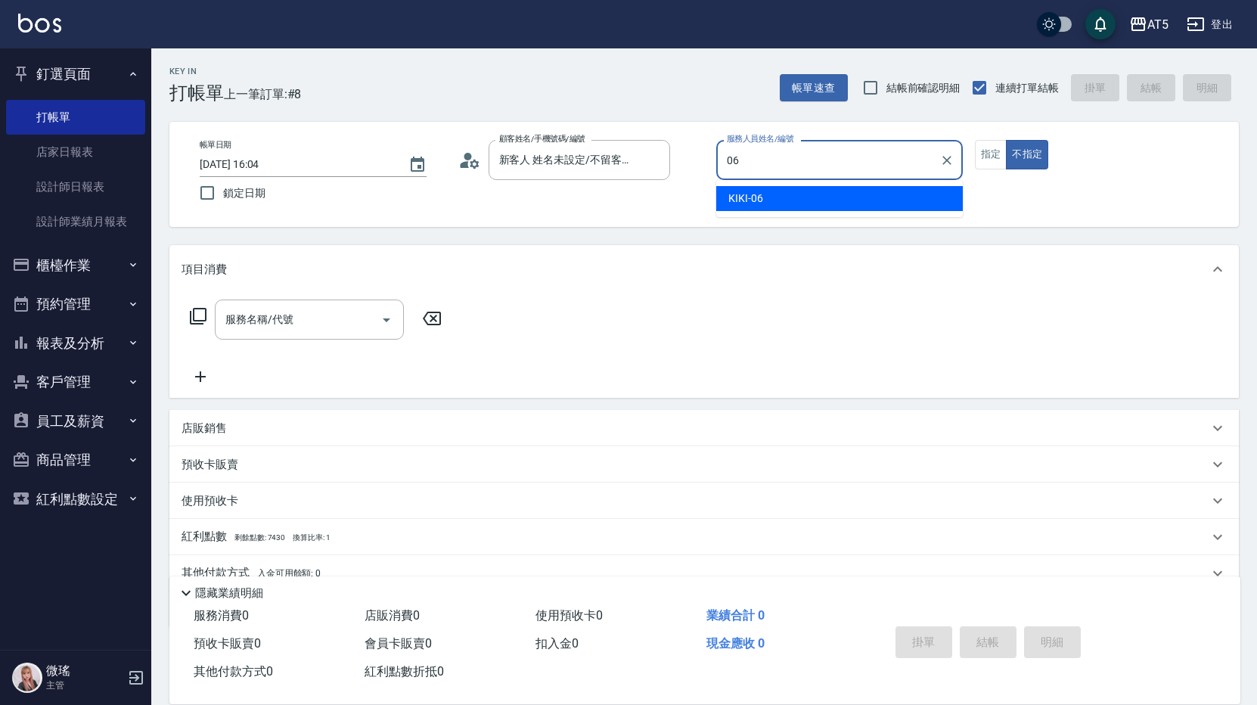
type input "KIKI-06"
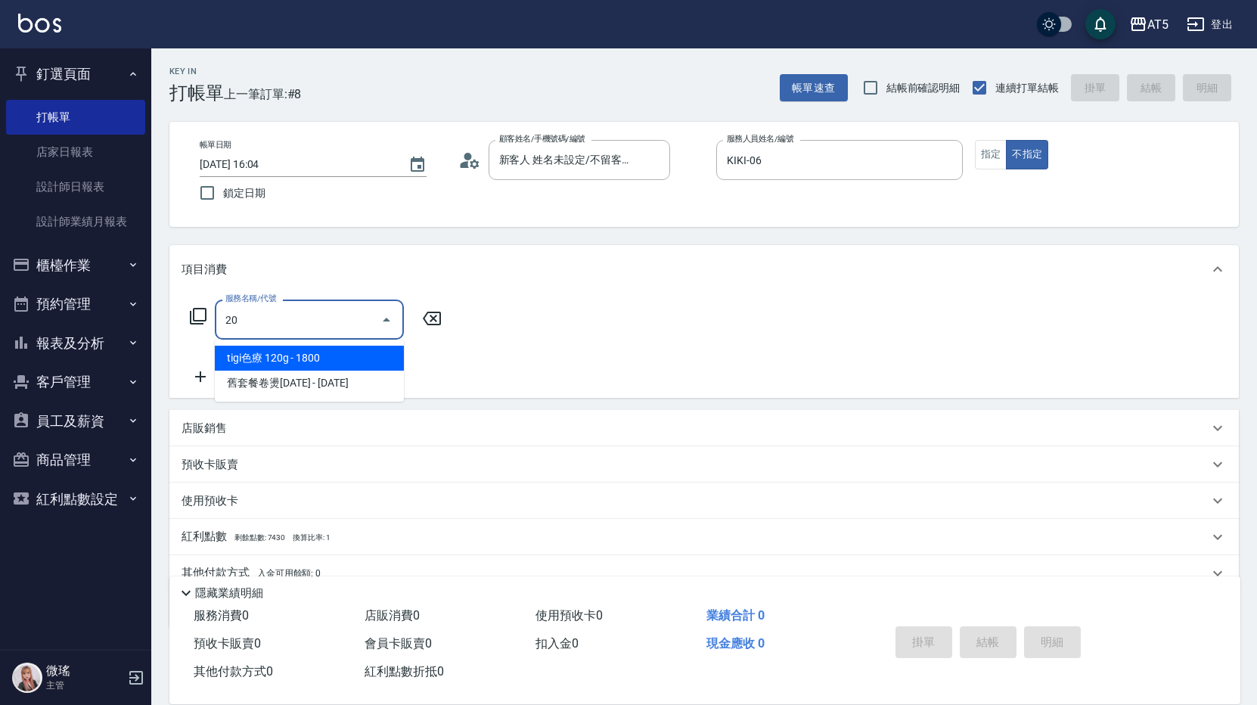
type input "201"
type input "30"
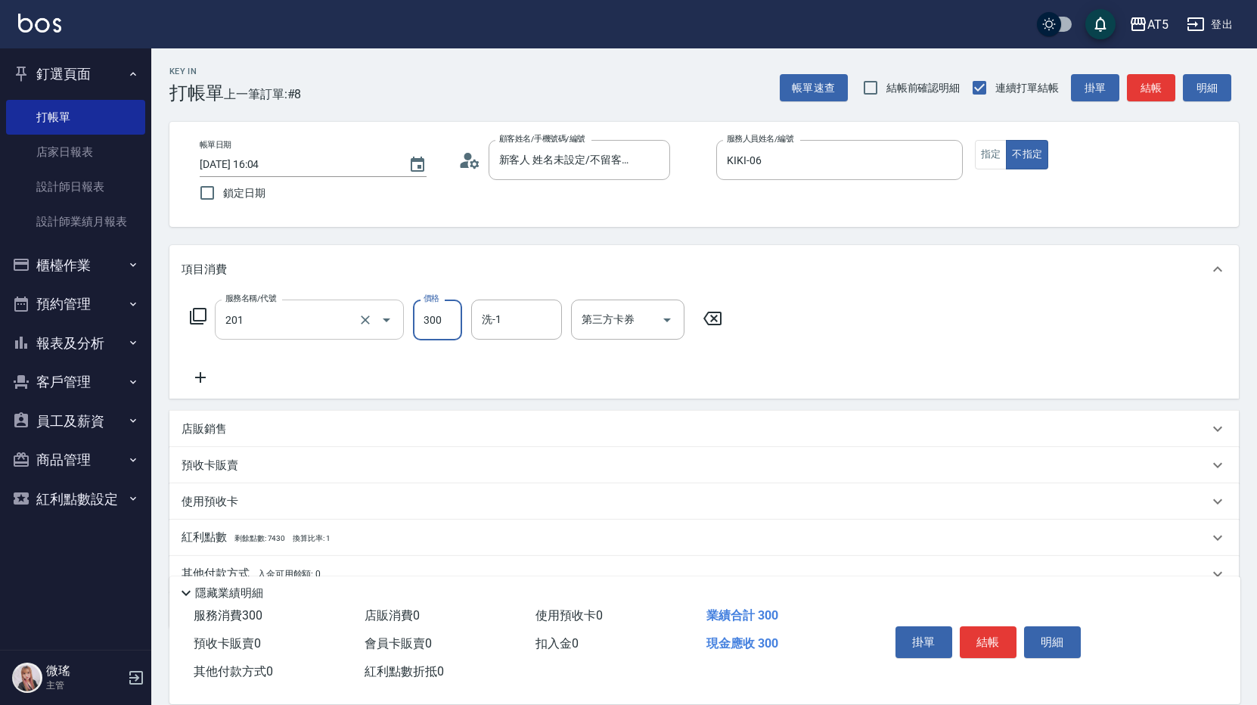
type input "洗髮(201)"
click at [211, 370] on icon at bounding box center [200, 377] width 38 height 18
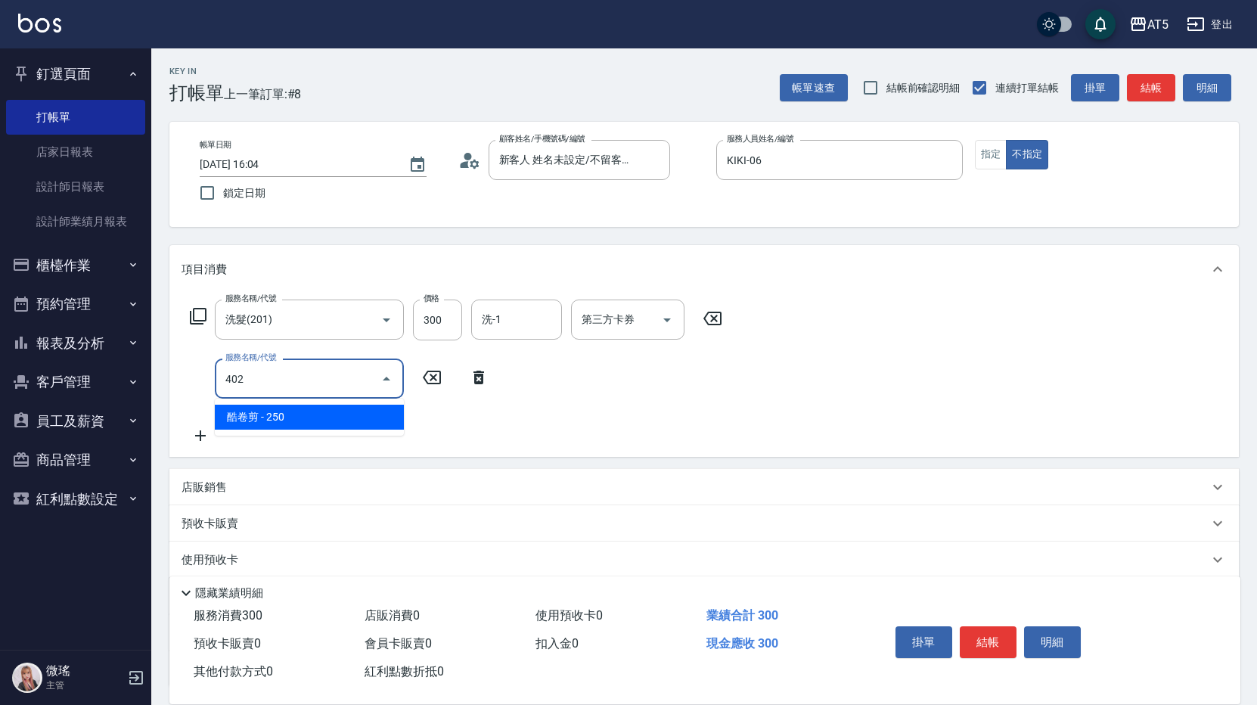
drag, startPoint x: 246, startPoint y: 377, endPoint x: 182, endPoint y: 384, distance: 63.9
click at [182, 384] on div "服務名稱/代號 402 服務名稱/代號" at bounding box center [339, 378] width 316 height 40
drag, startPoint x: 289, startPoint y: 378, endPoint x: 194, endPoint y: 390, distance: 95.3
click at [194, 390] on div "服務名稱/代號 420 服務名稱/代號" at bounding box center [339, 378] width 316 height 40
type input "401"
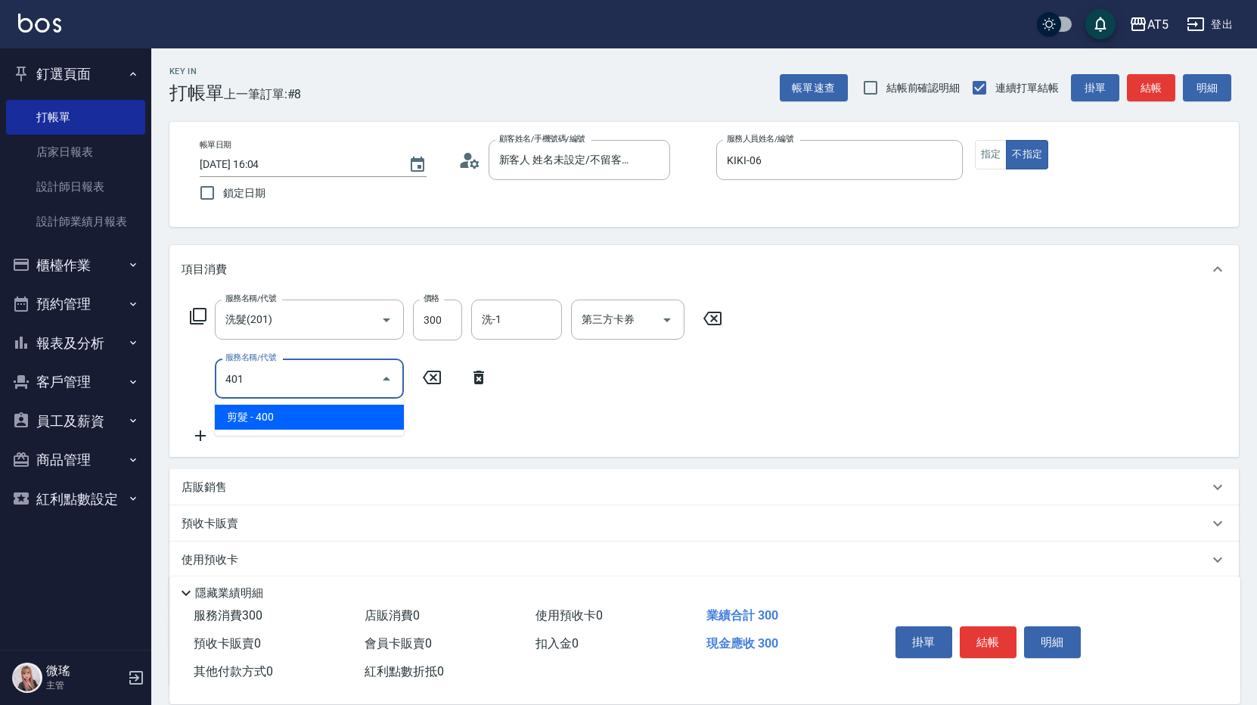
type input "70"
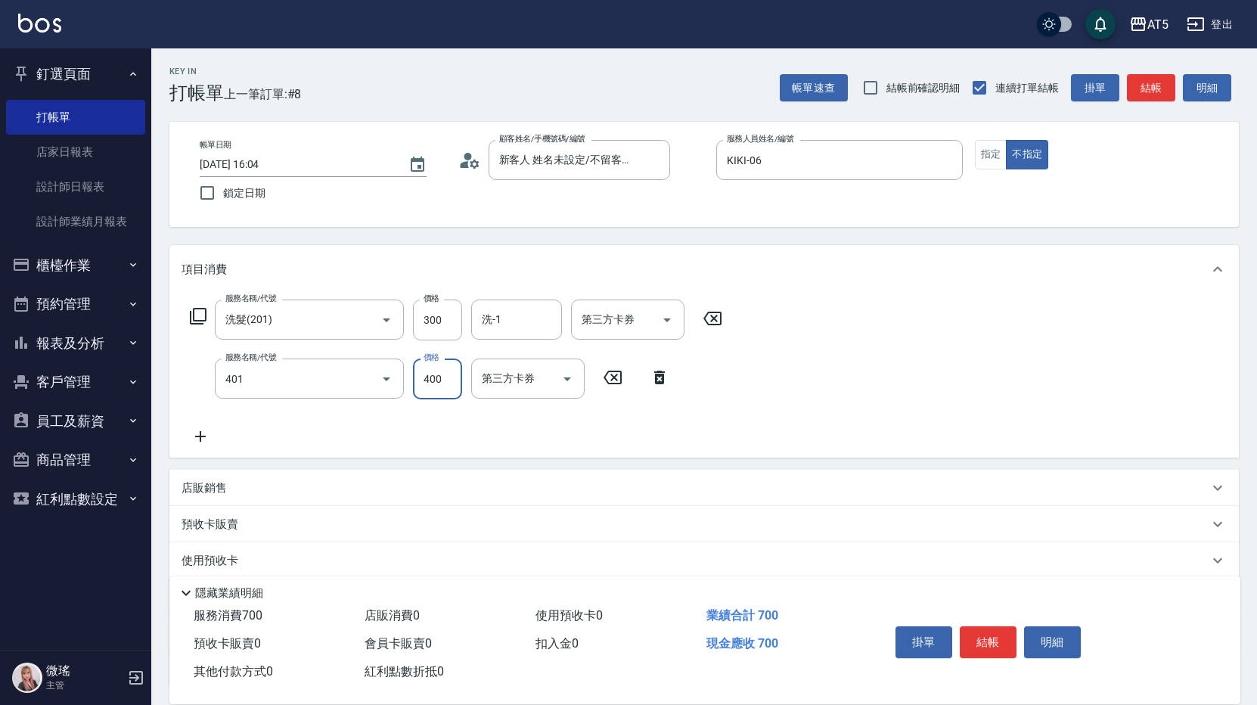
type input "剪髮(401)"
type input "30"
type input "42"
type input "70"
type input "420"
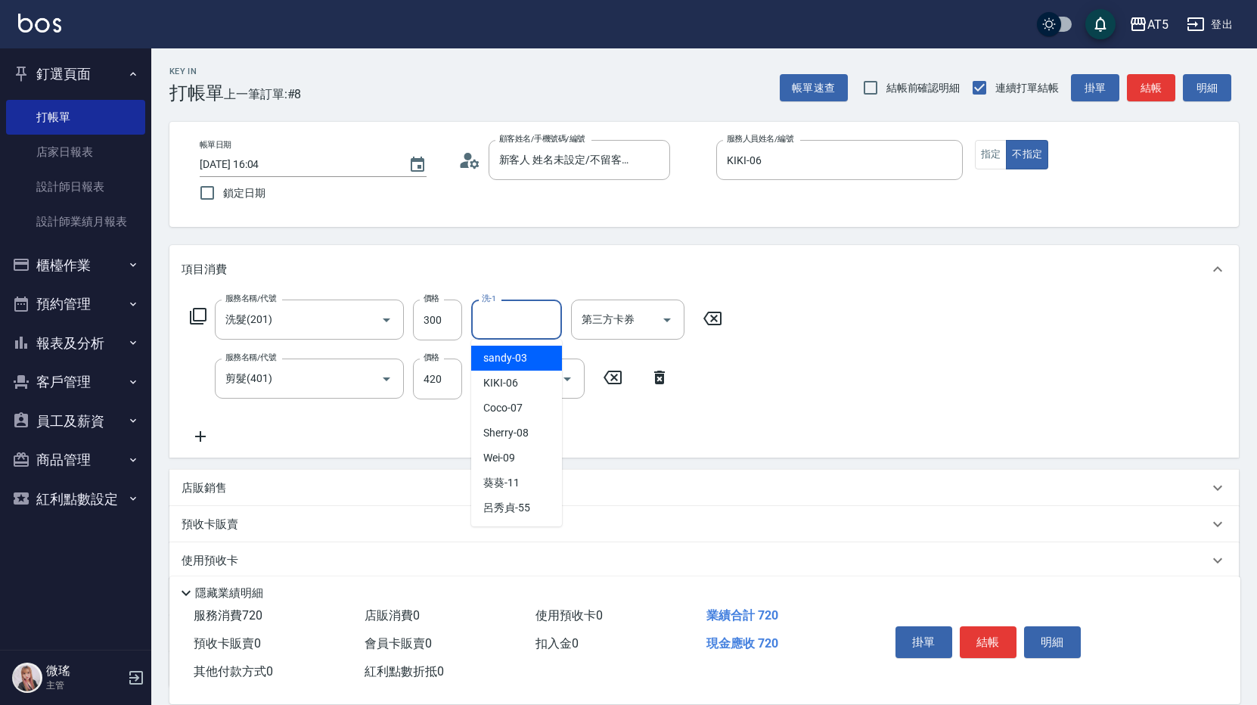
click at [543, 308] on input "洗-1" at bounding box center [516, 319] width 77 height 26
type input "sandy-03"
click at [1146, 68] on div "Key In 打帳單 上一筆訂單:#8 帳單速查 結帳前確認明細 連續打單結帳 掛單 結帳 明細" at bounding box center [694, 75] width 1087 height 55
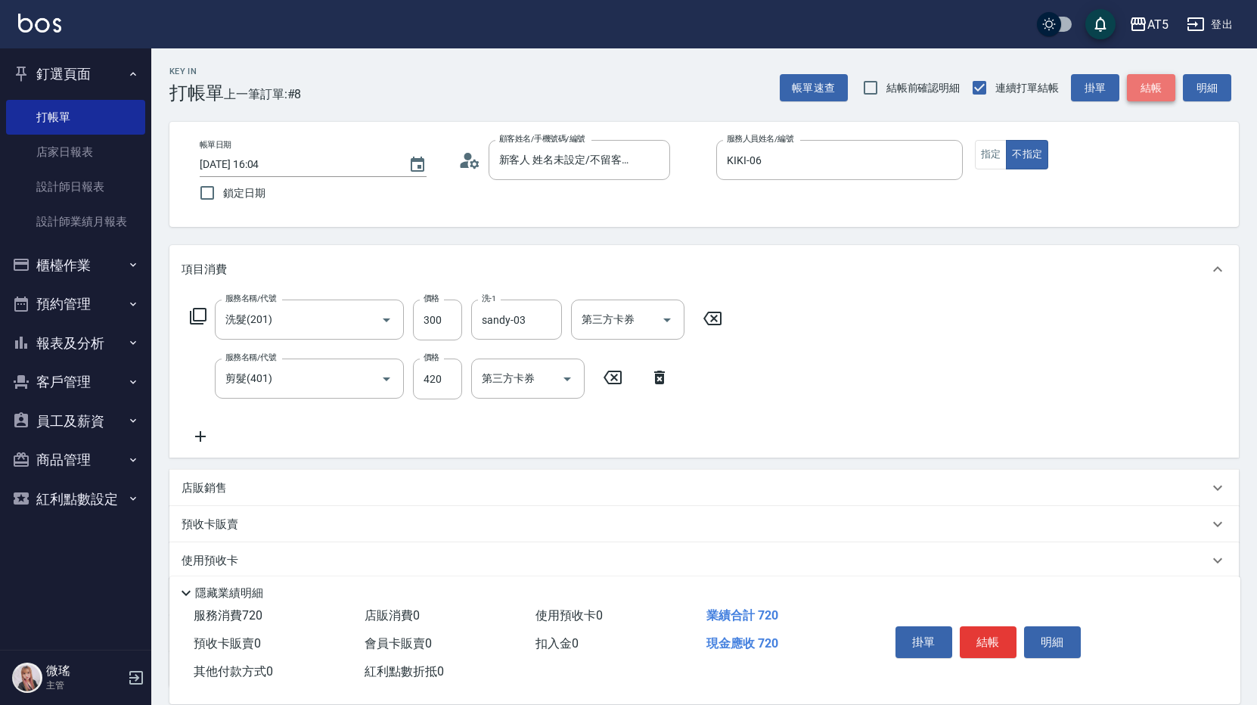
click at [1150, 83] on button "結帳" at bounding box center [1150, 88] width 48 height 28
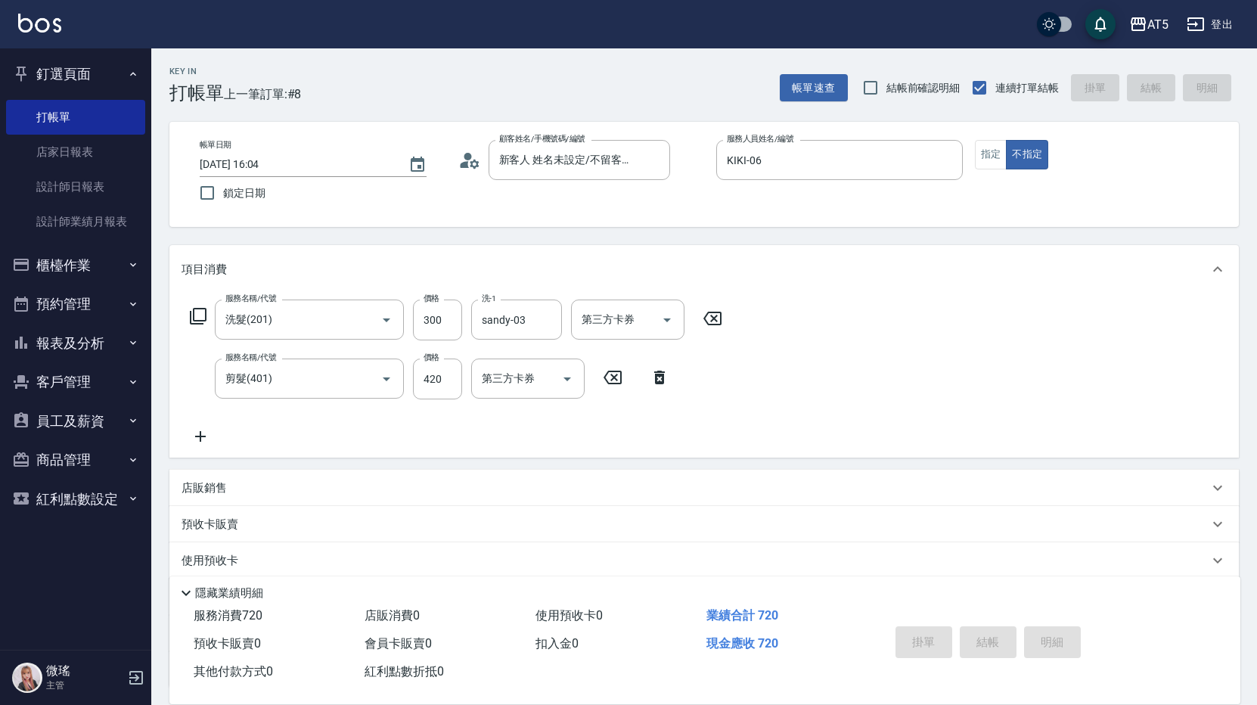
type input "2025/09/18 16:05"
type input "0"
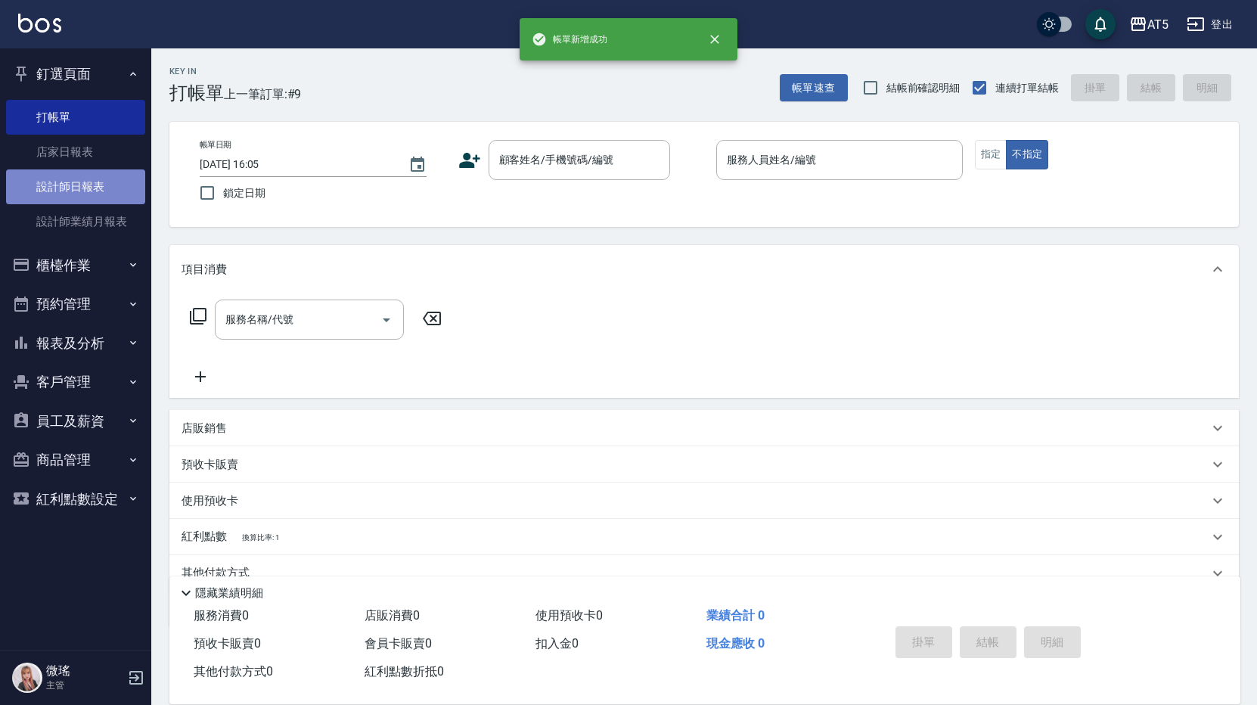
click at [108, 187] on link "設計師日報表" at bounding box center [75, 186] width 139 height 35
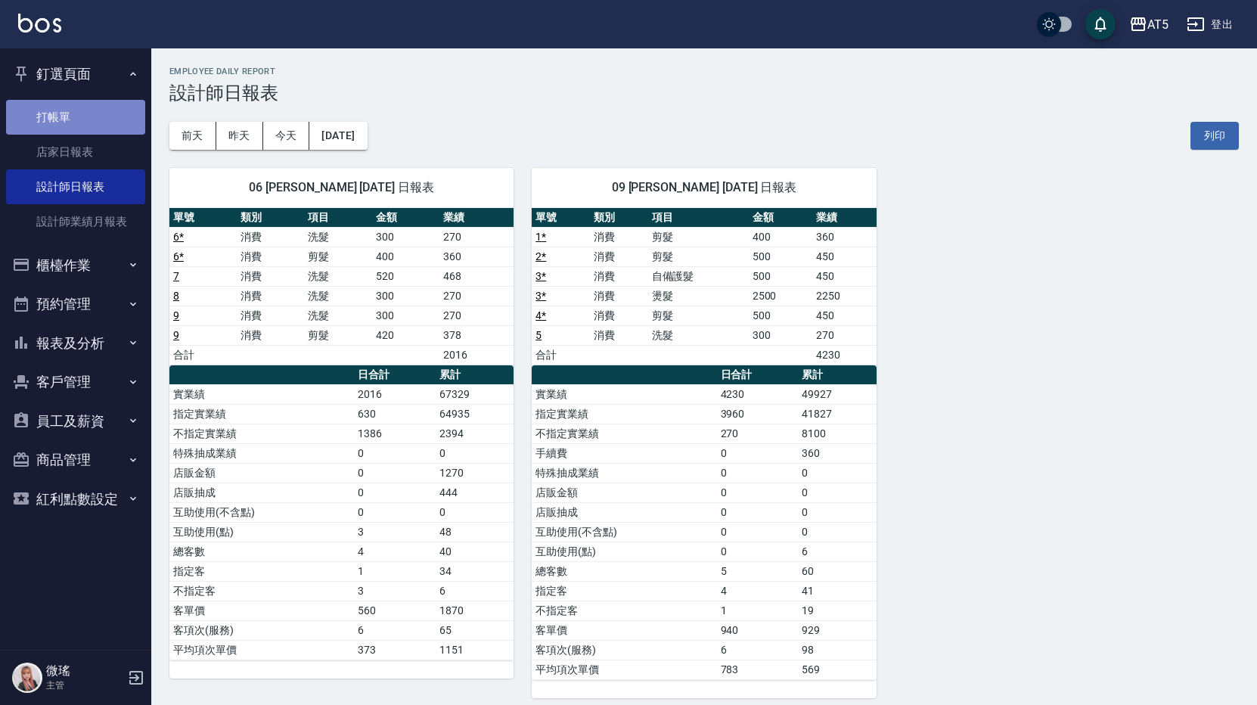
click at [98, 125] on link "打帳單" at bounding box center [75, 117] width 139 height 35
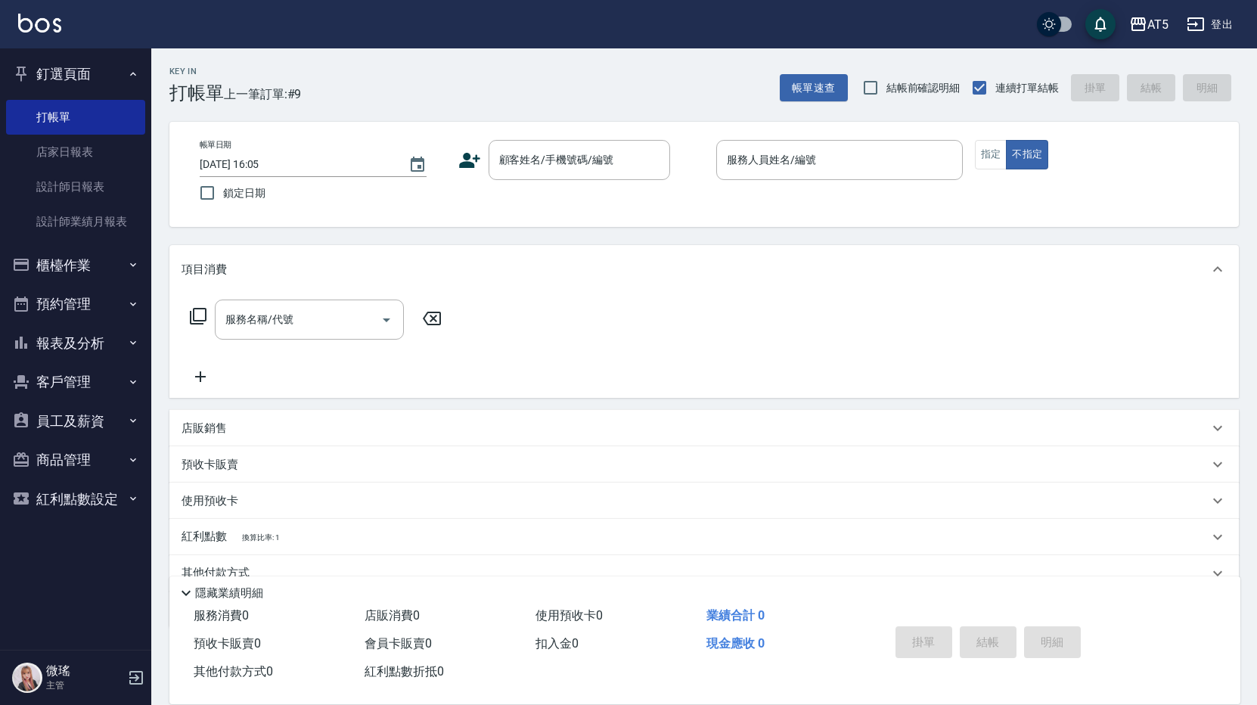
drag, startPoint x: 243, startPoint y: 145, endPoint x: 438, endPoint y: 172, distance: 196.8
click at [438, 172] on div "帳單日期 2025/09/18 16:05 鎖定日期" at bounding box center [323, 174] width 246 height 69
click at [49, 175] on link "設計師日報表" at bounding box center [75, 186] width 139 height 35
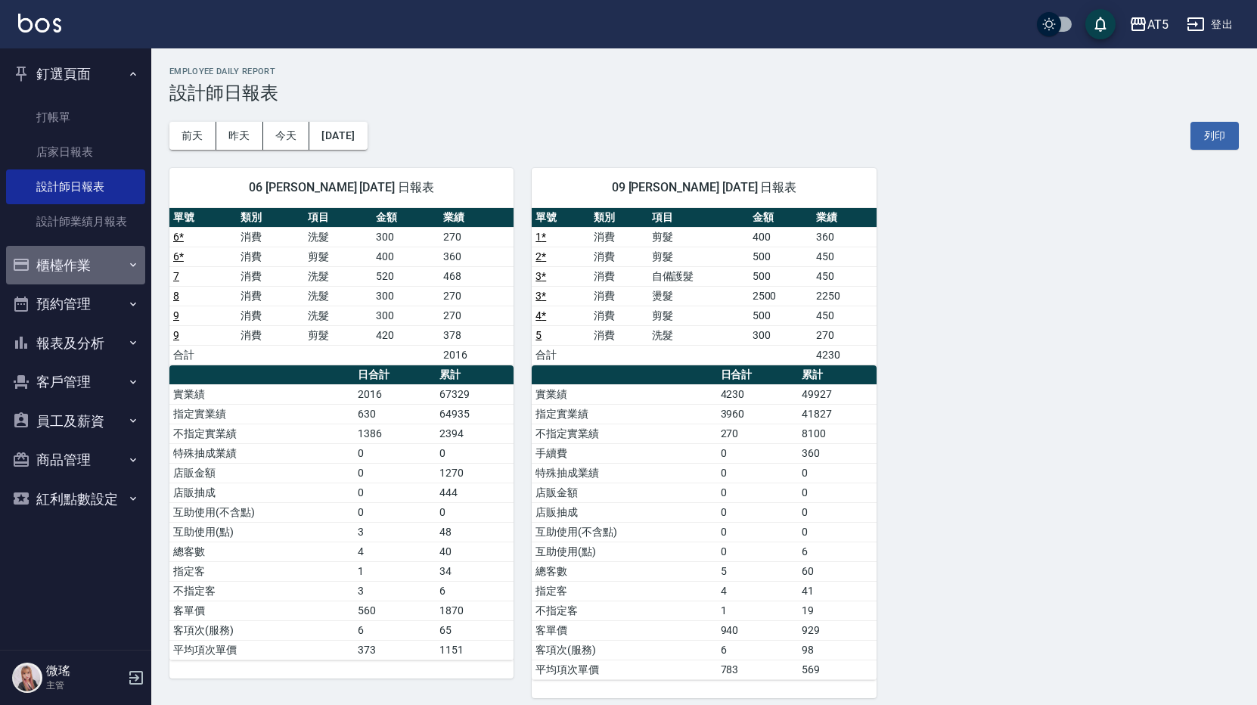
click at [58, 255] on button "櫃檯作業" at bounding box center [75, 265] width 139 height 39
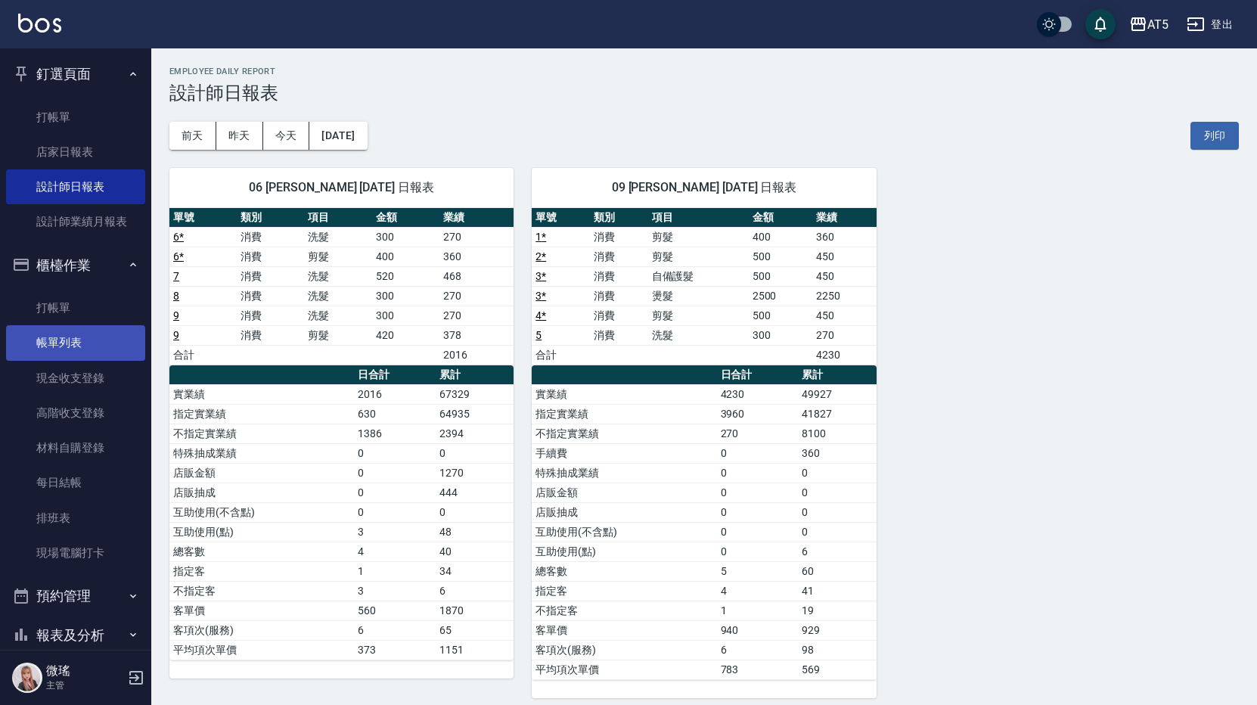
click at [82, 339] on link "帳單列表" at bounding box center [75, 342] width 139 height 35
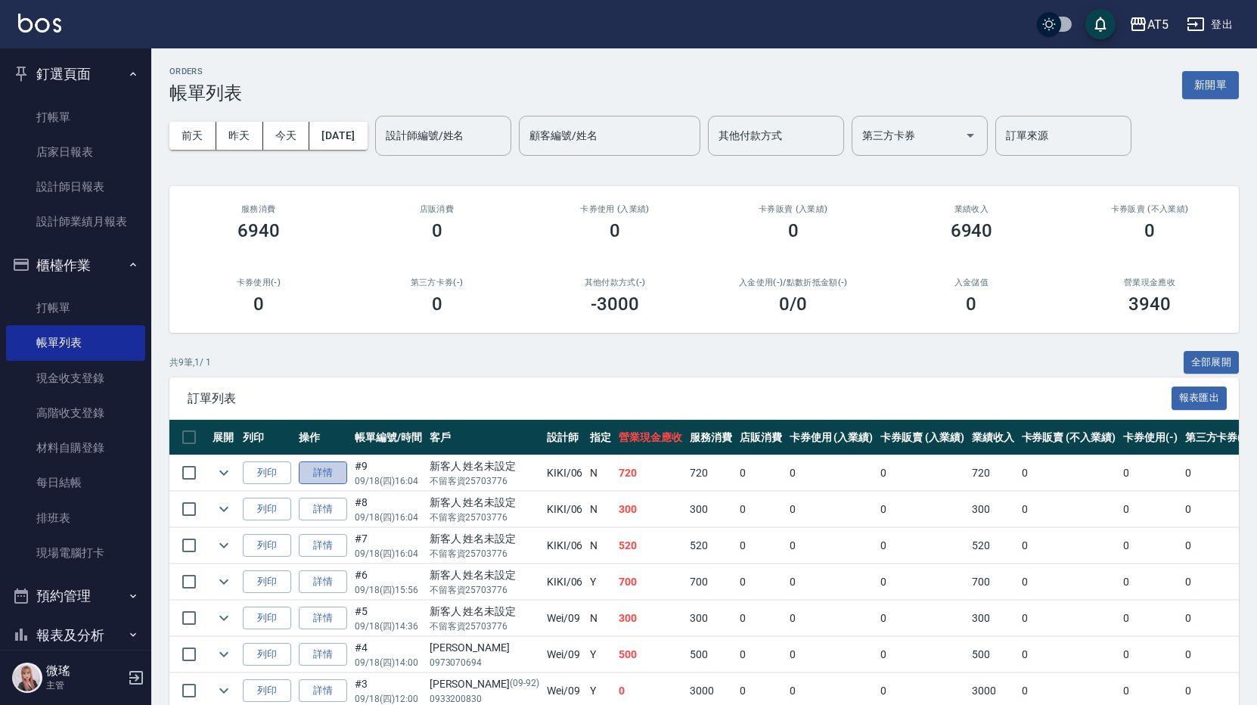
click at [337, 482] on link "詳情" at bounding box center [323, 472] width 48 height 23
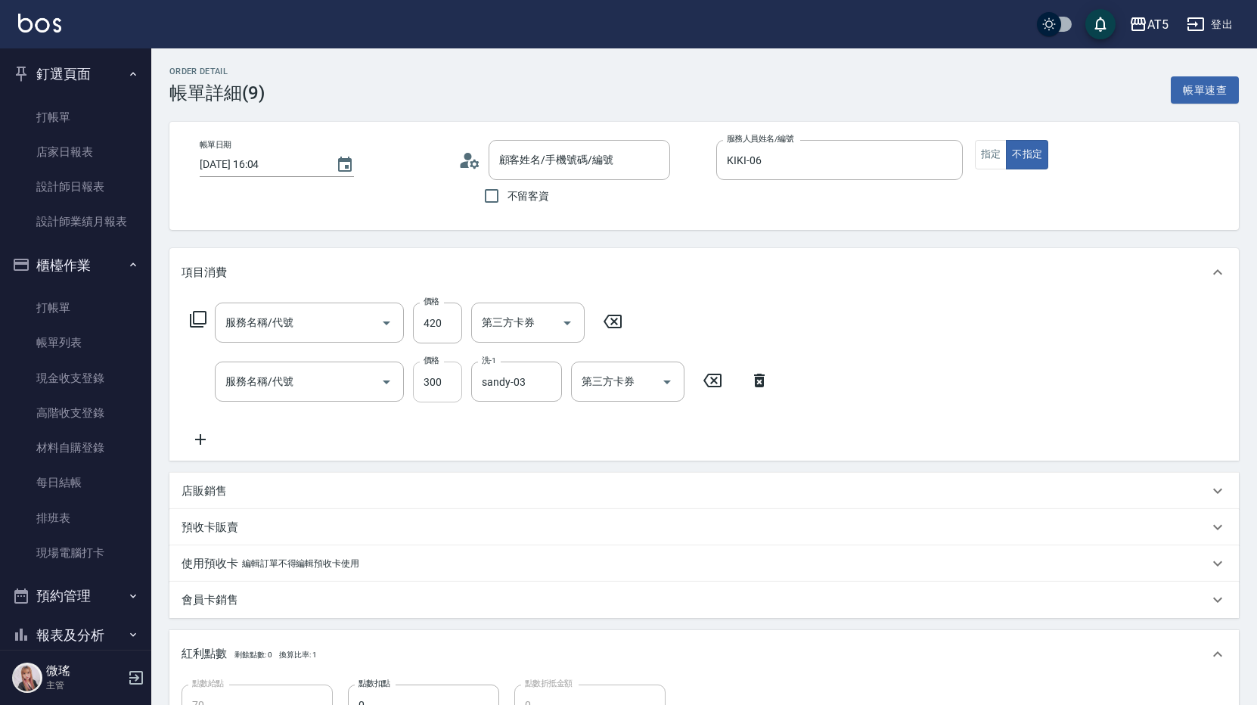
type input "2025/09/18 16:04"
type input "KIKI-06"
type input "70"
type input "剪髮(401)"
type input "洗髮(201)"
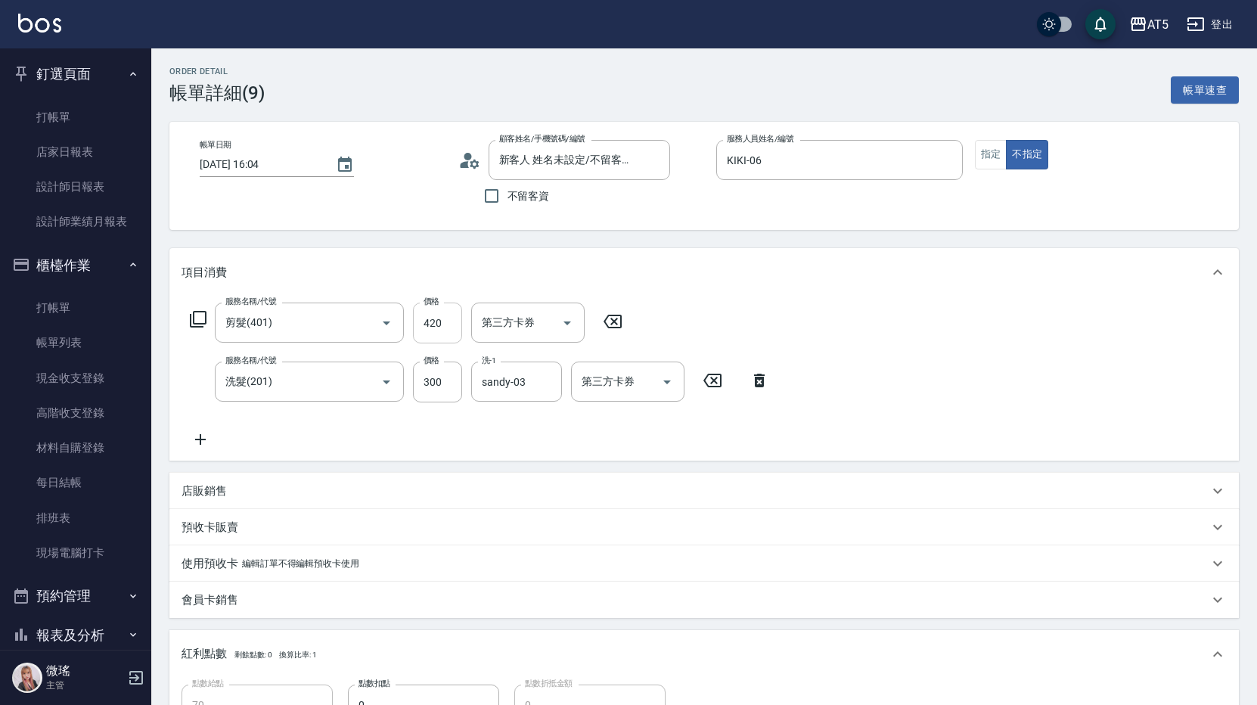
type input "新客人 姓名未設定/不留客資25703776/null"
click at [449, 334] on input "420" at bounding box center [437, 322] width 49 height 41
type input "30"
type input "40"
type input "70"
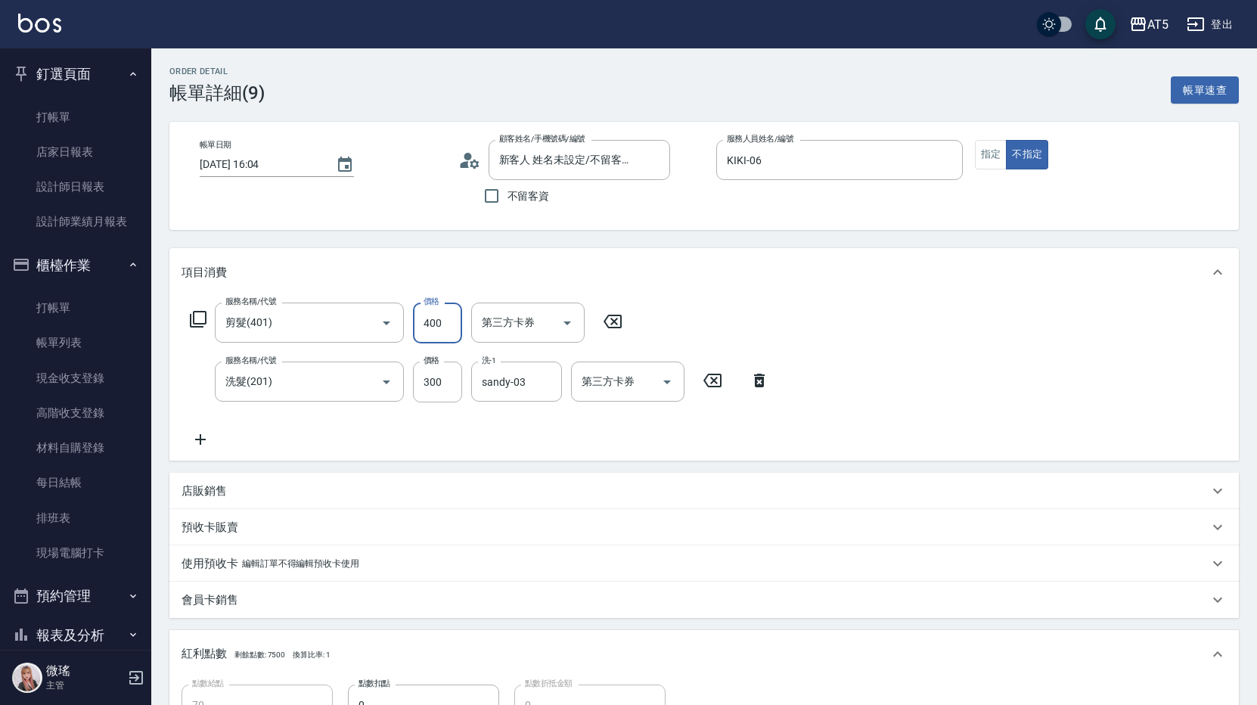
type input "400"
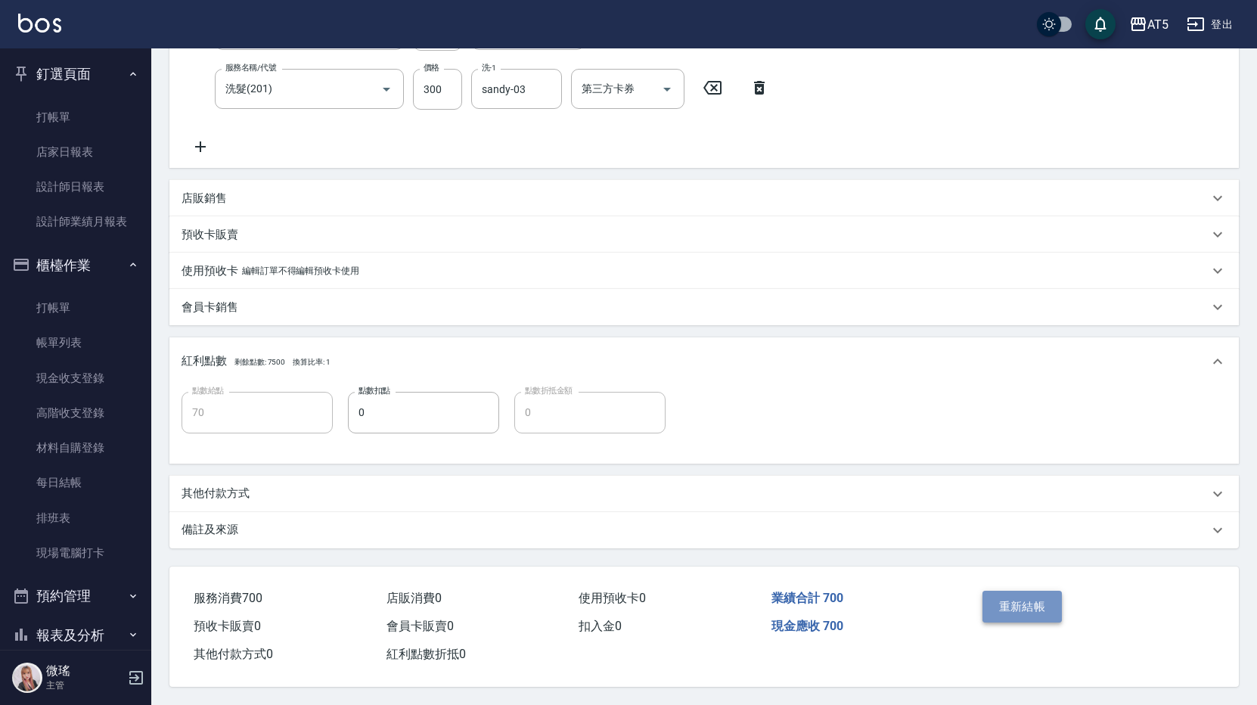
click at [1053, 593] on button "重新結帳" at bounding box center [1022, 606] width 80 height 32
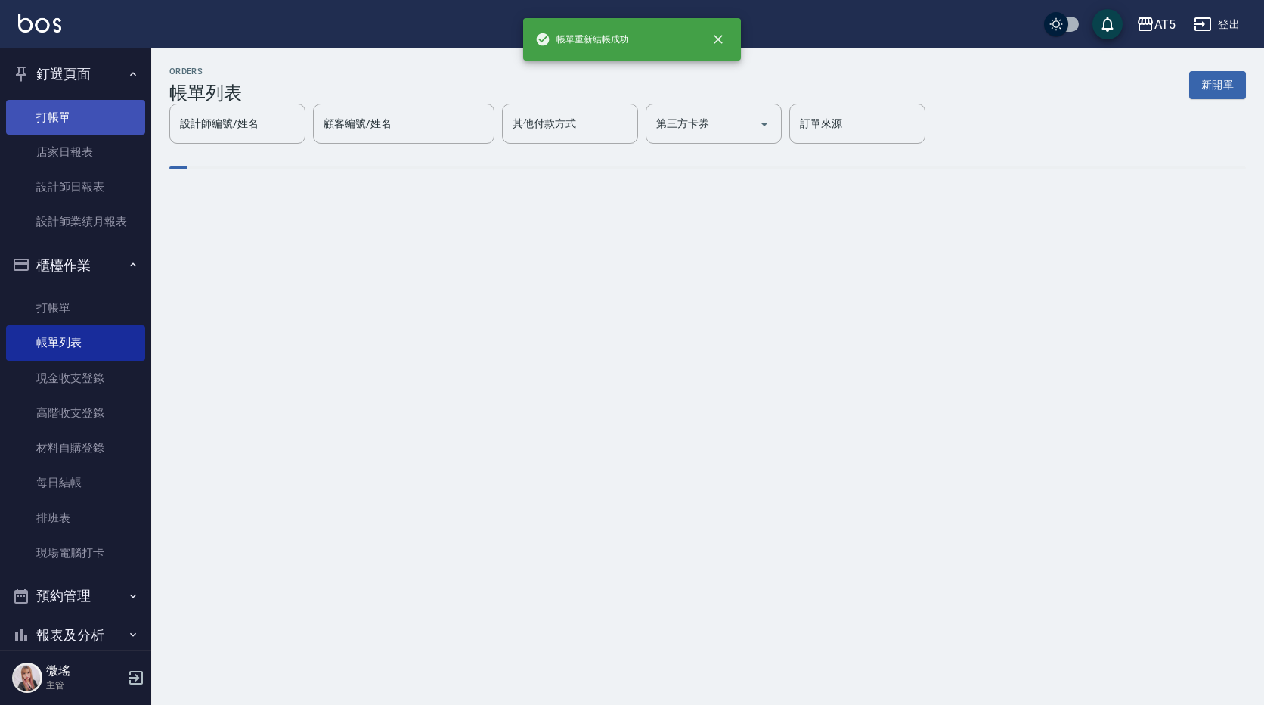
click at [88, 116] on link "打帳單" at bounding box center [75, 117] width 139 height 35
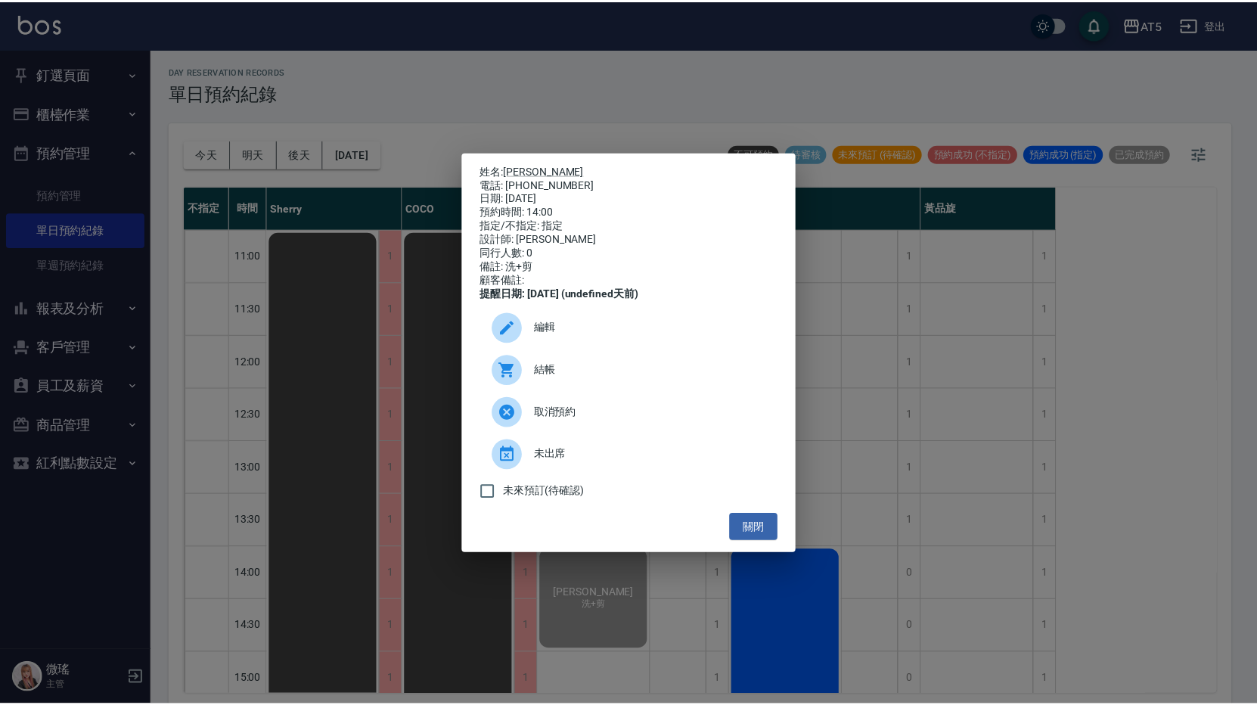
scroll to position [197, 0]
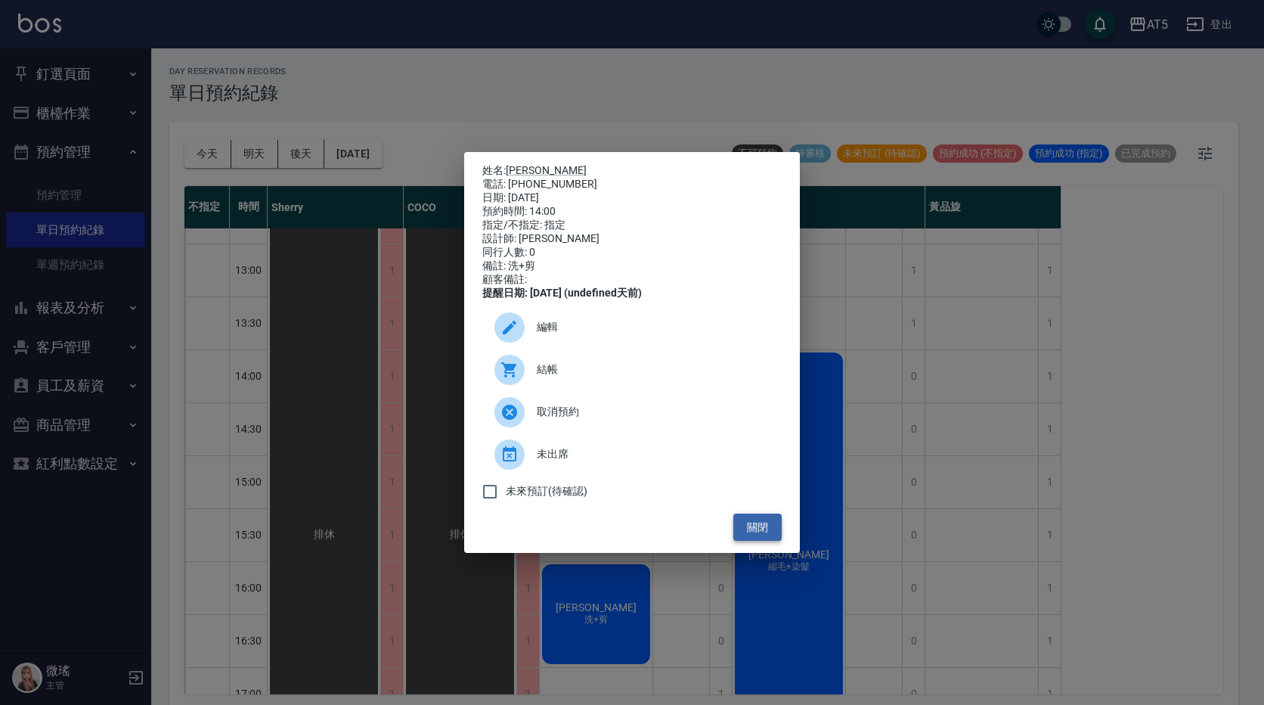
click at [764, 533] on button "關閉" at bounding box center [757, 527] width 48 height 28
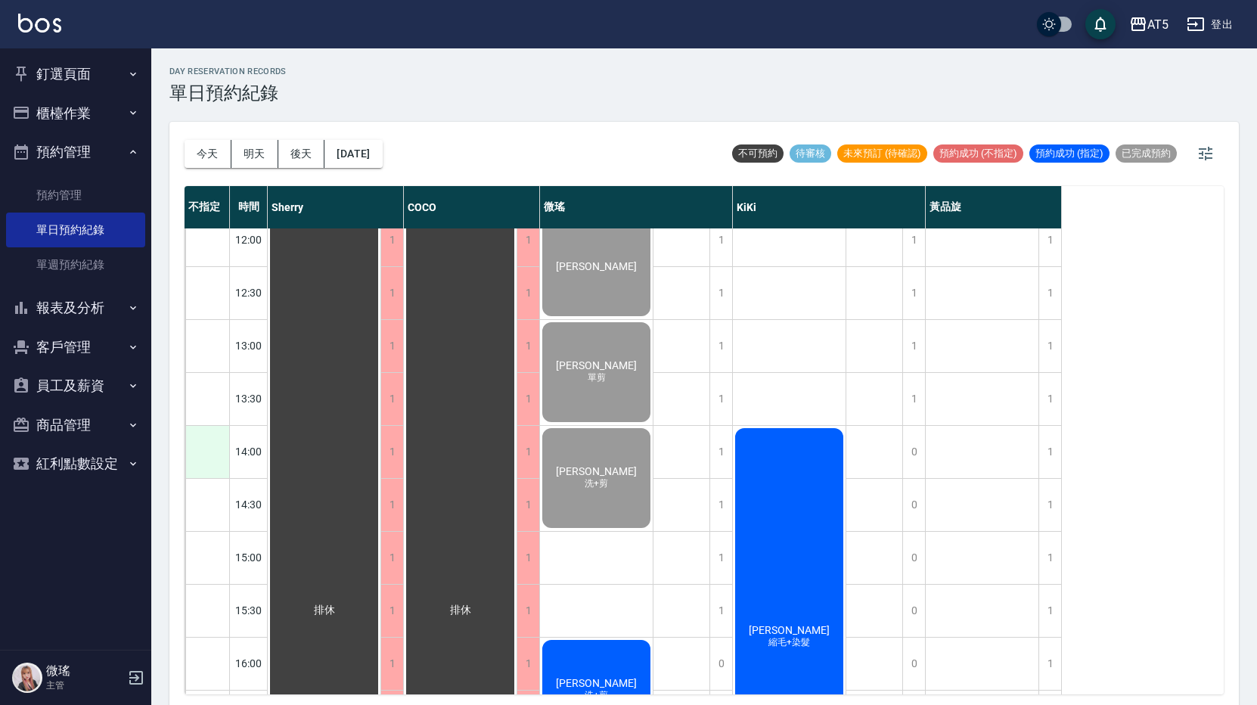
scroll to position [45, 0]
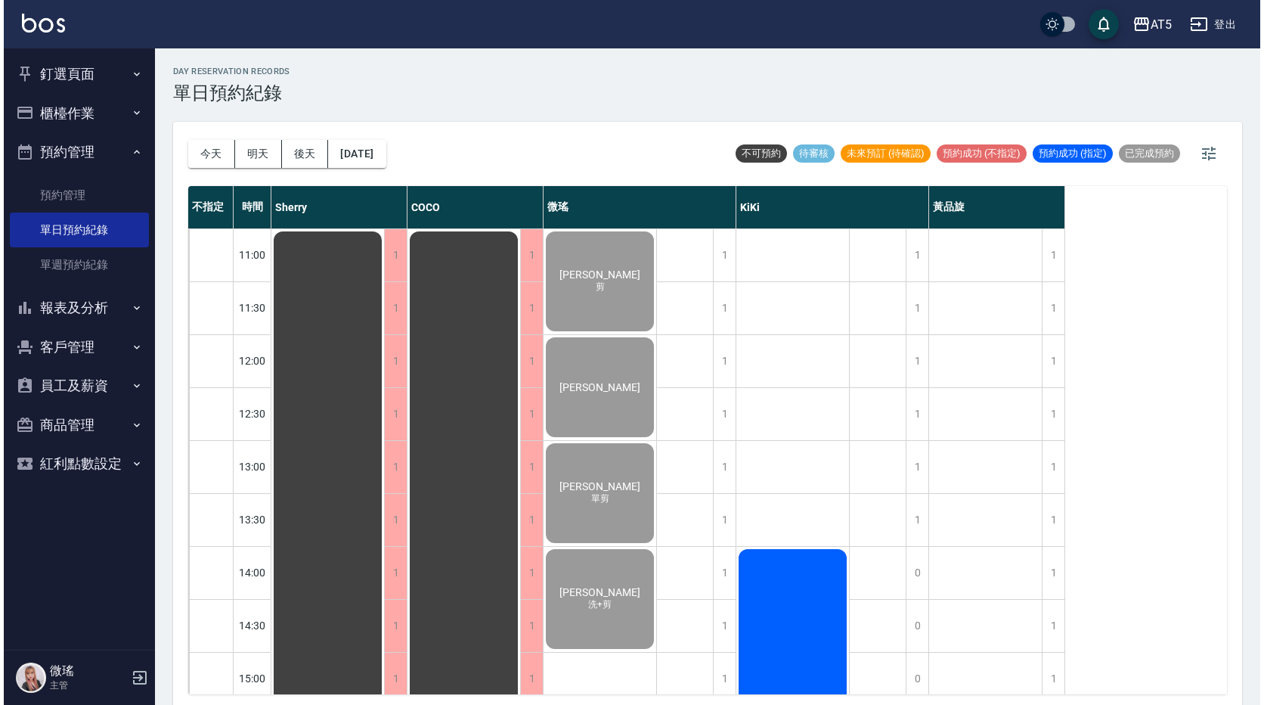
scroll to position [348, 0]
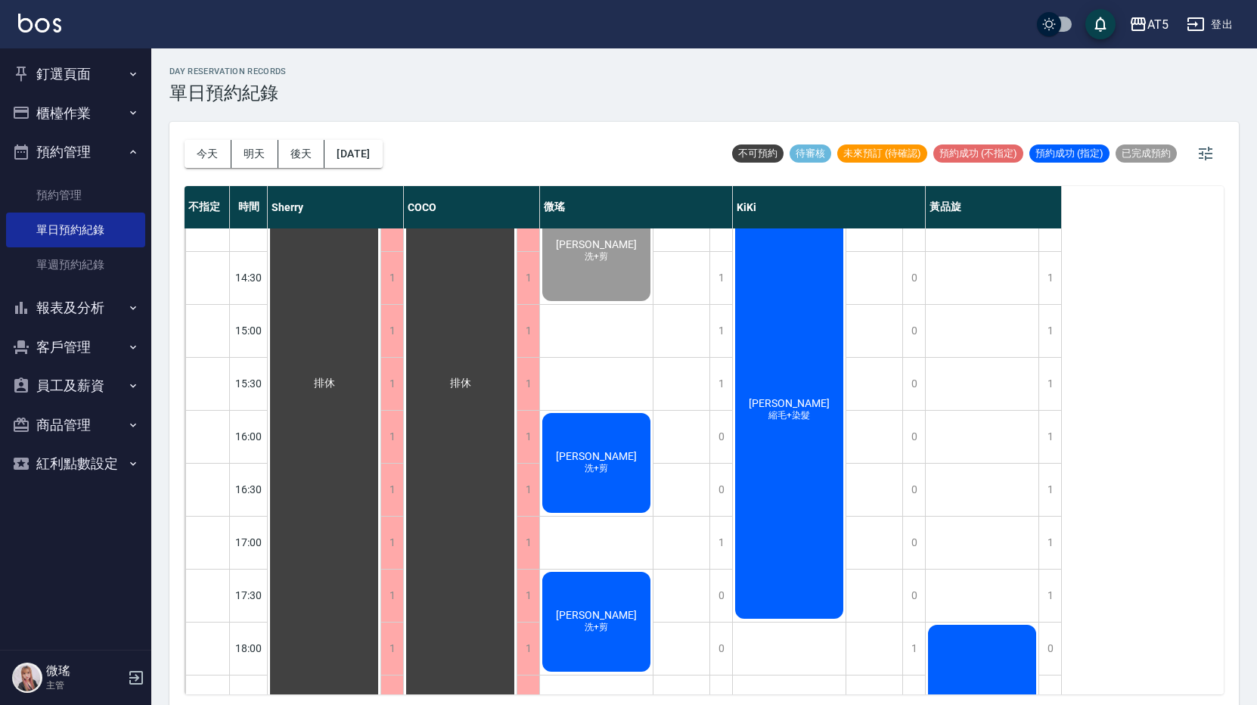
click at [610, 488] on div "陳鳳櫻 洗+剪" at bounding box center [596, 463] width 113 height 104
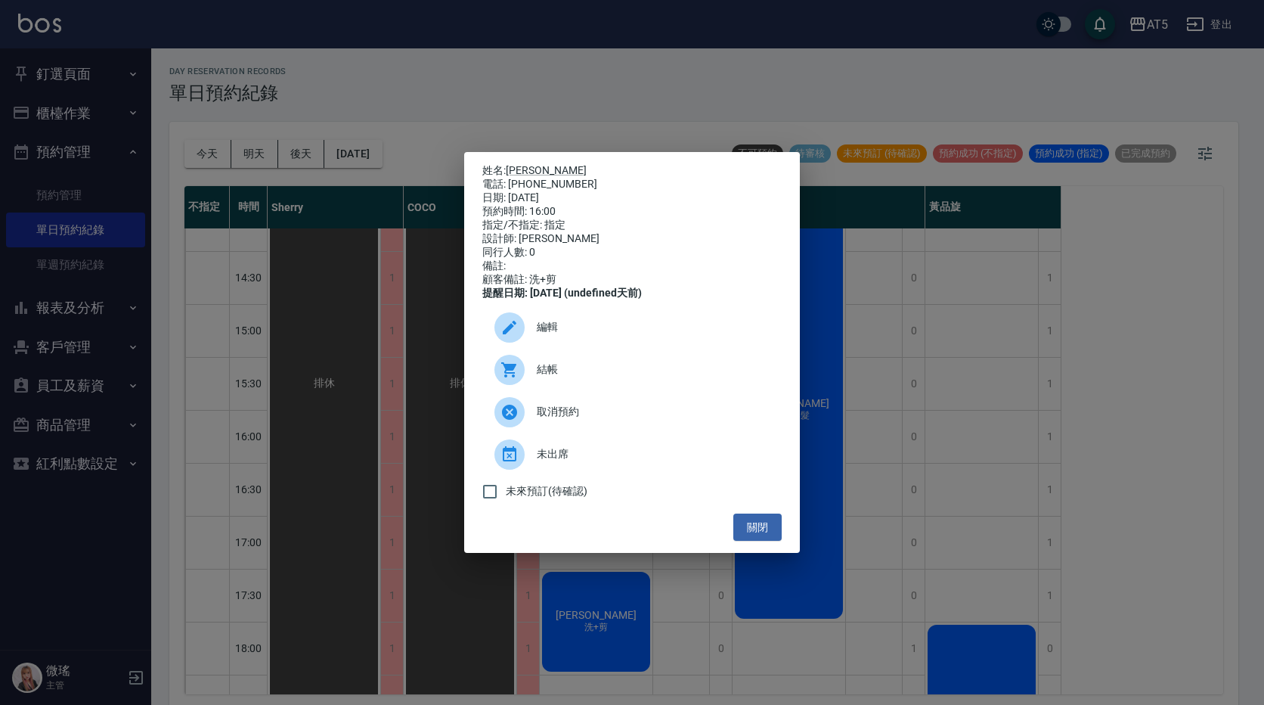
click at [572, 377] on span "結帳" at bounding box center [653, 369] width 233 height 16
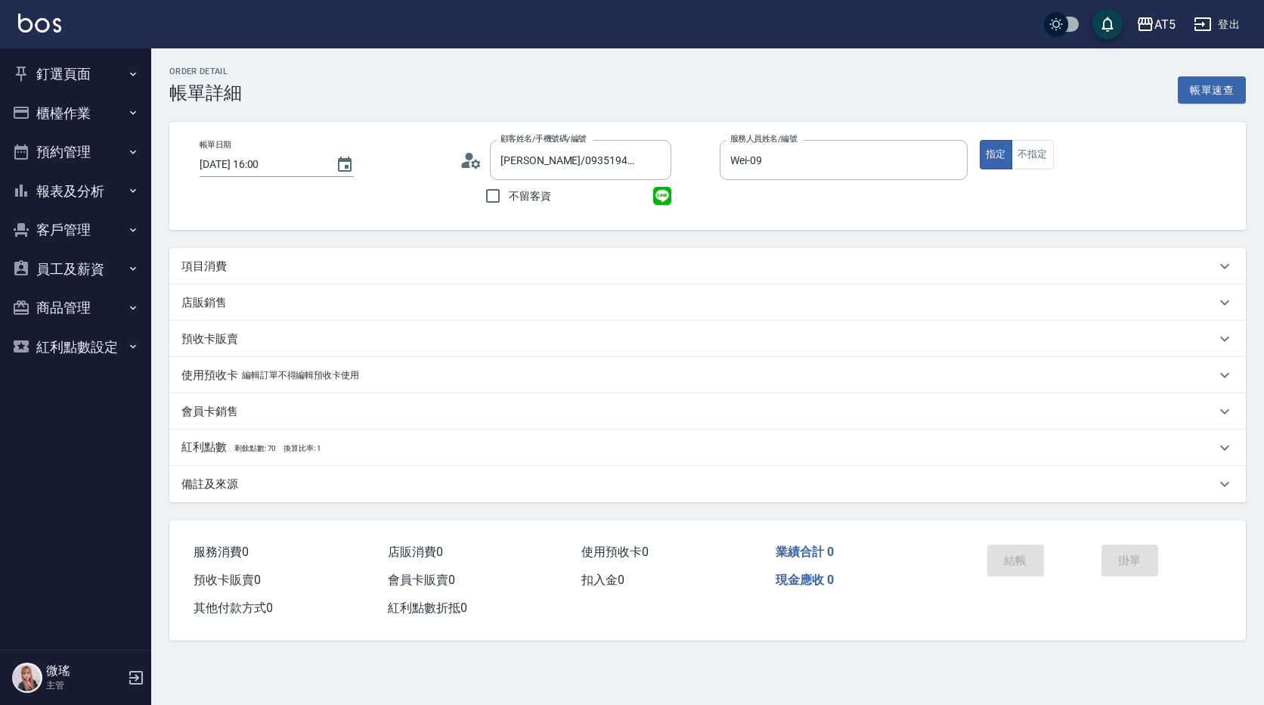
click at [206, 269] on p "項目消費" at bounding box center [203, 267] width 45 height 16
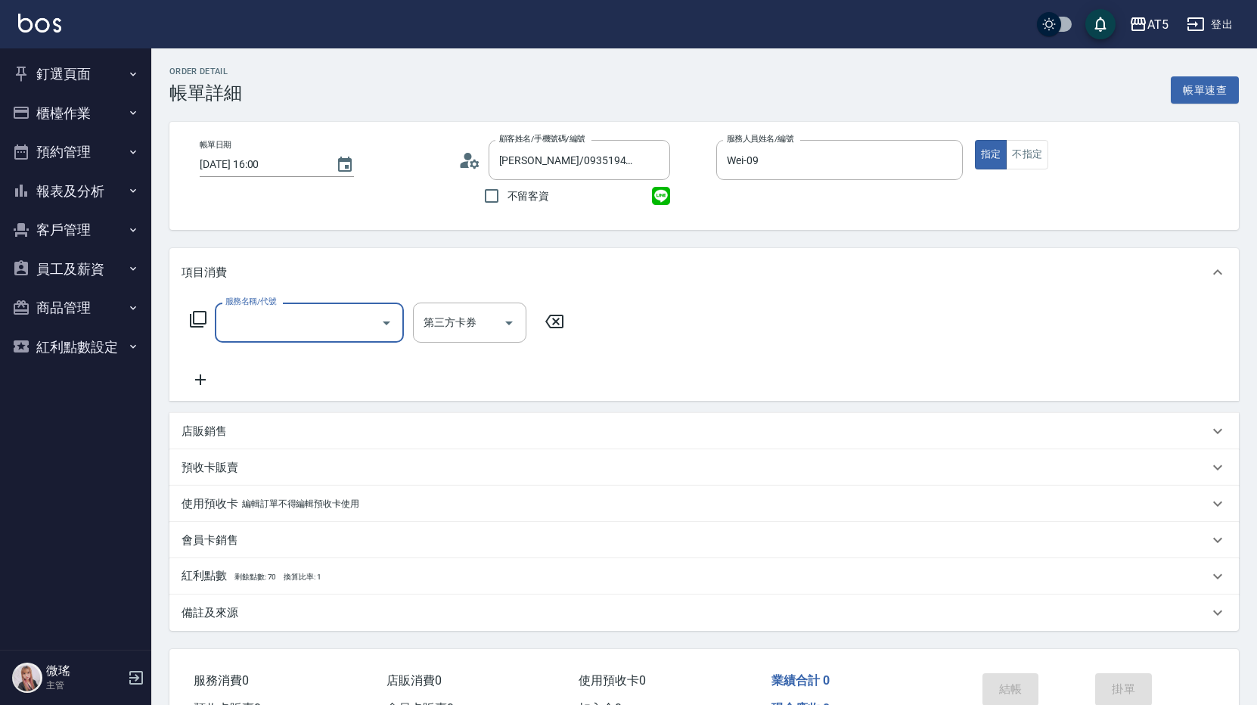
click at [228, 324] on input "服務名稱/代號" at bounding box center [298, 322] width 153 height 26
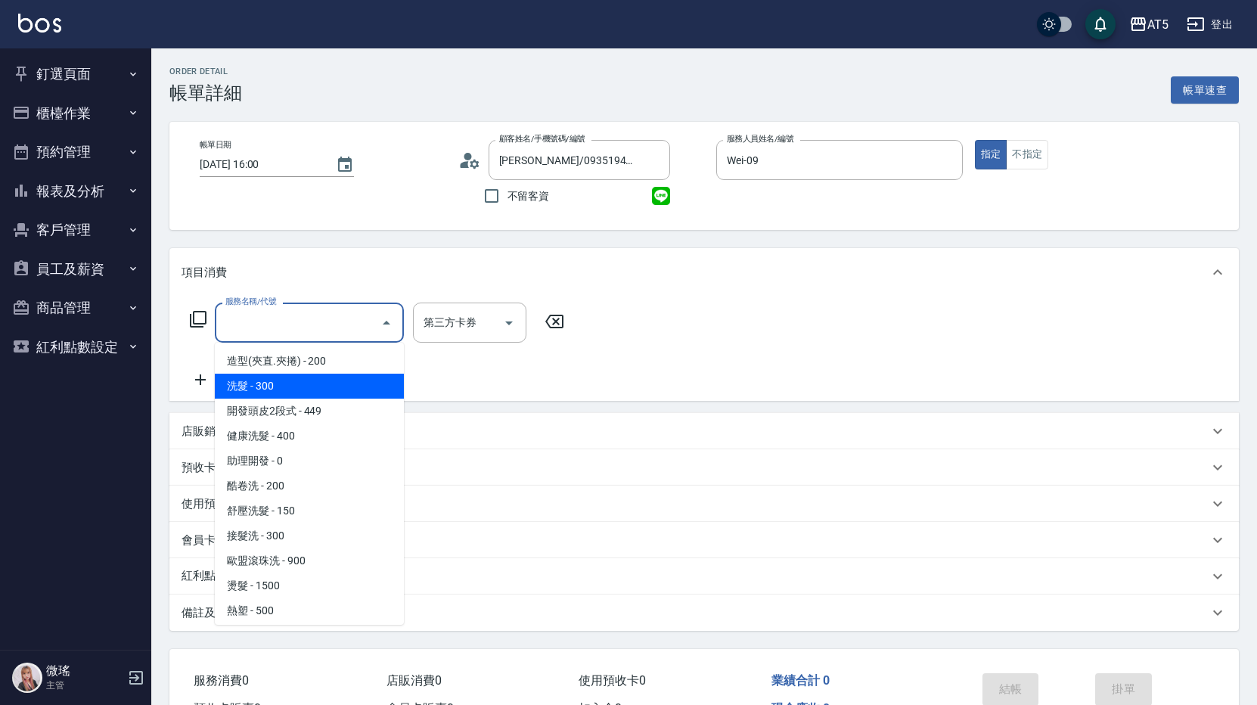
click at [287, 376] on span "洗髮 - 300" at bounding box center [309, 385] width 189 height 25
type input "洗髮(201)"
type input "30"
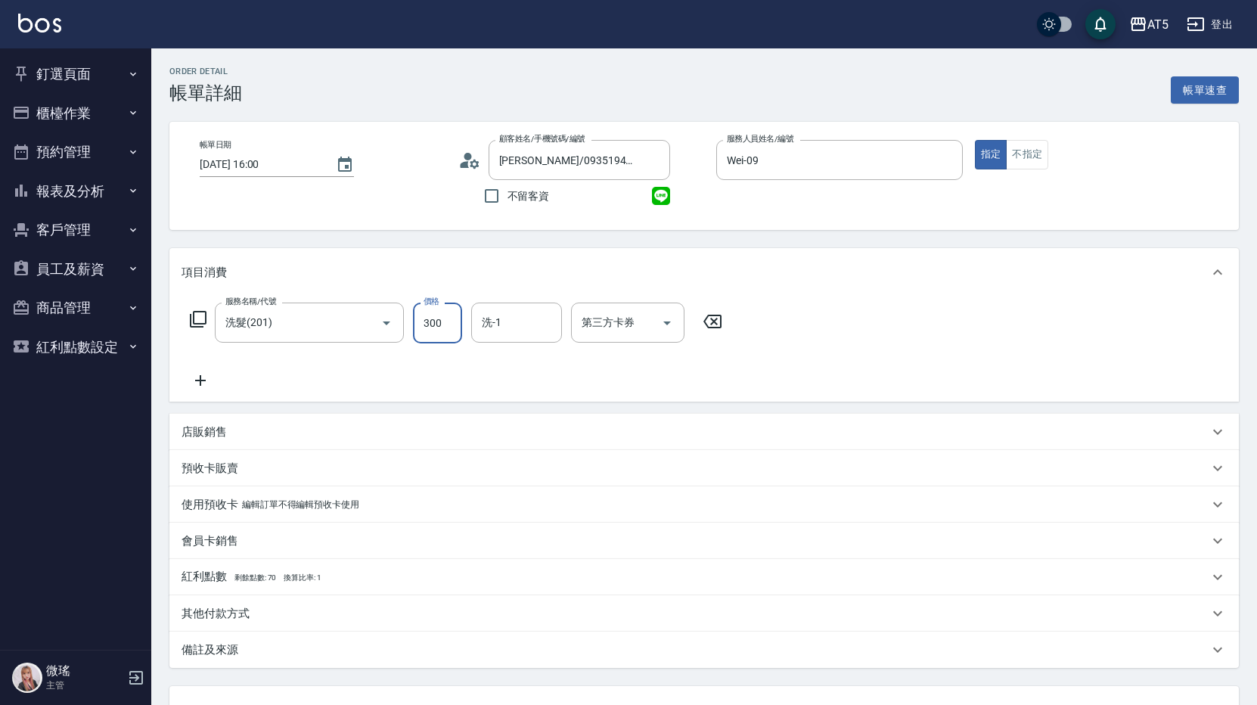
click at [433, 327] on input "300" at bounding box center [437, 322] width 49 height 41
type input "0"
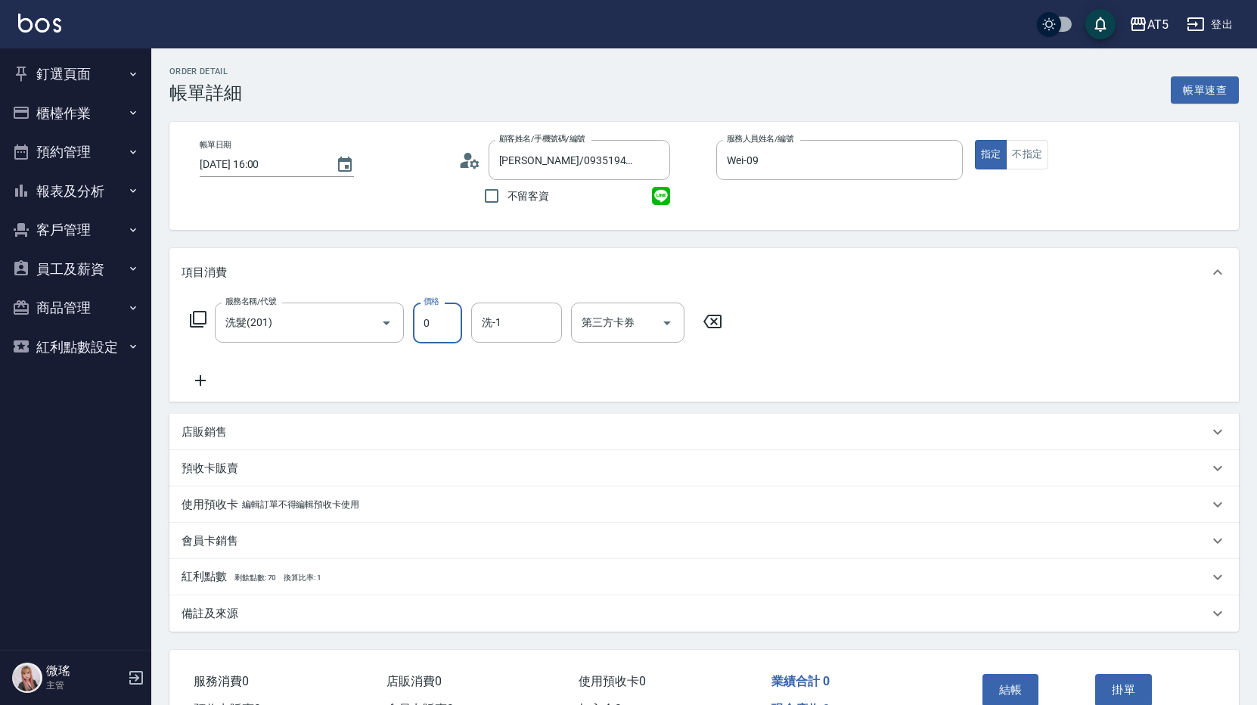
type input "22"
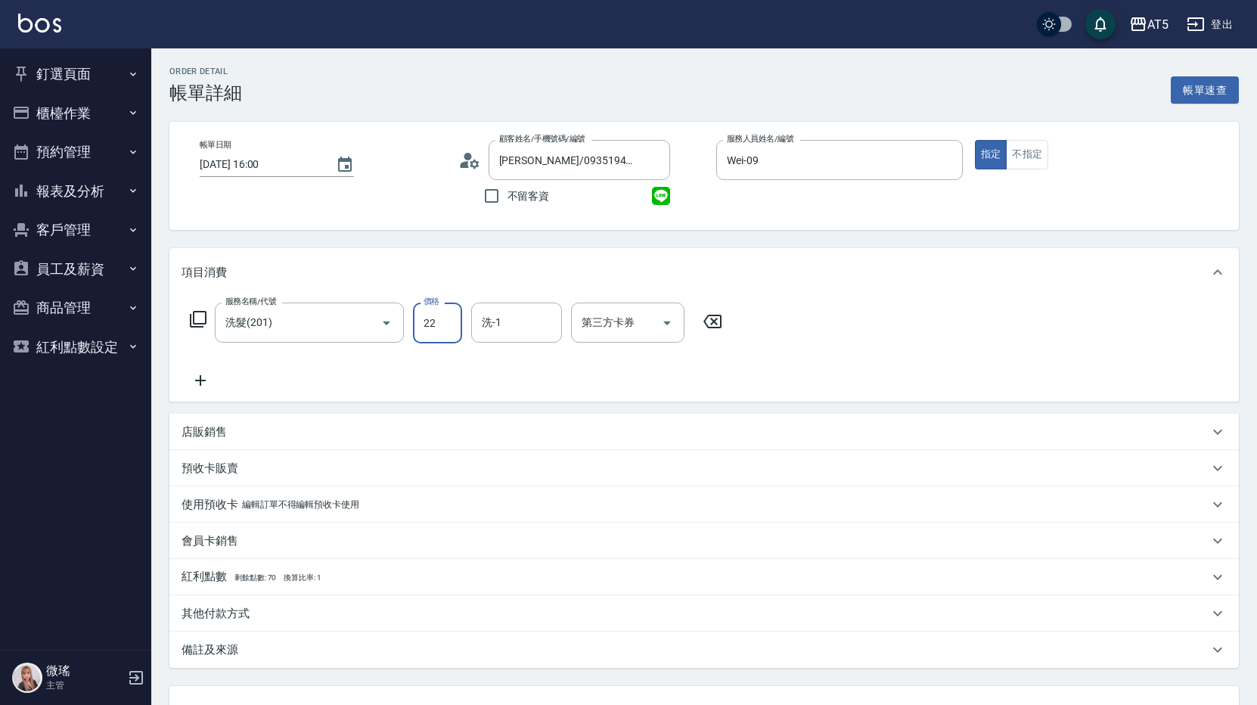
type input "20"
type input "220"
type input "2200"
type input "20"
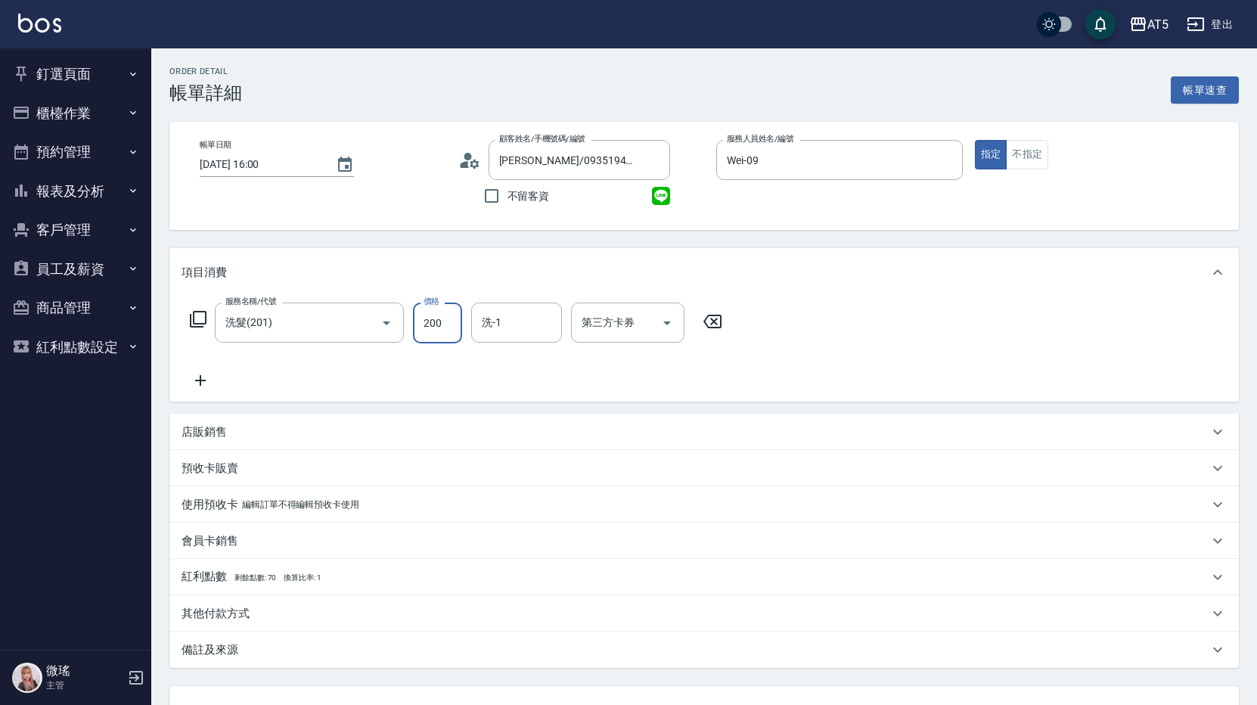
type input "200"
click at [208, 376] on icon at bounding box center [200, 380] width 38 height 18
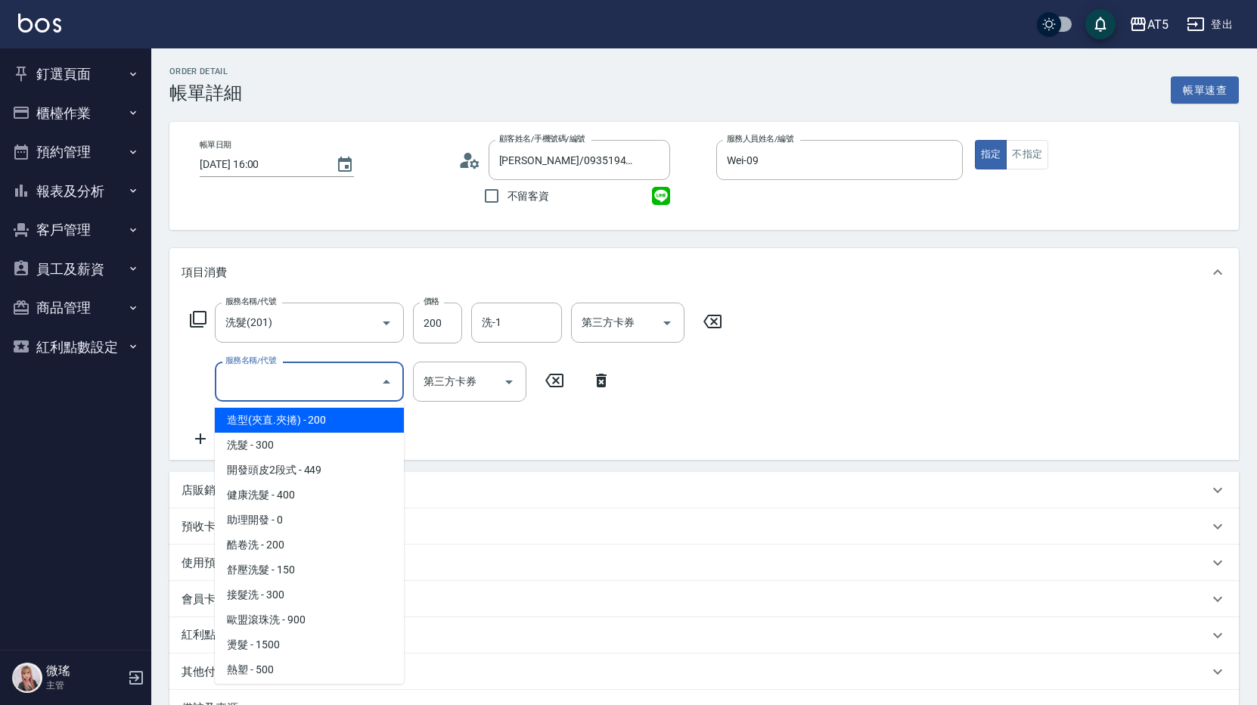
click at [240, 378] on input "服務名稱/代號" at bounding box center [298, 381] width 153 height 26
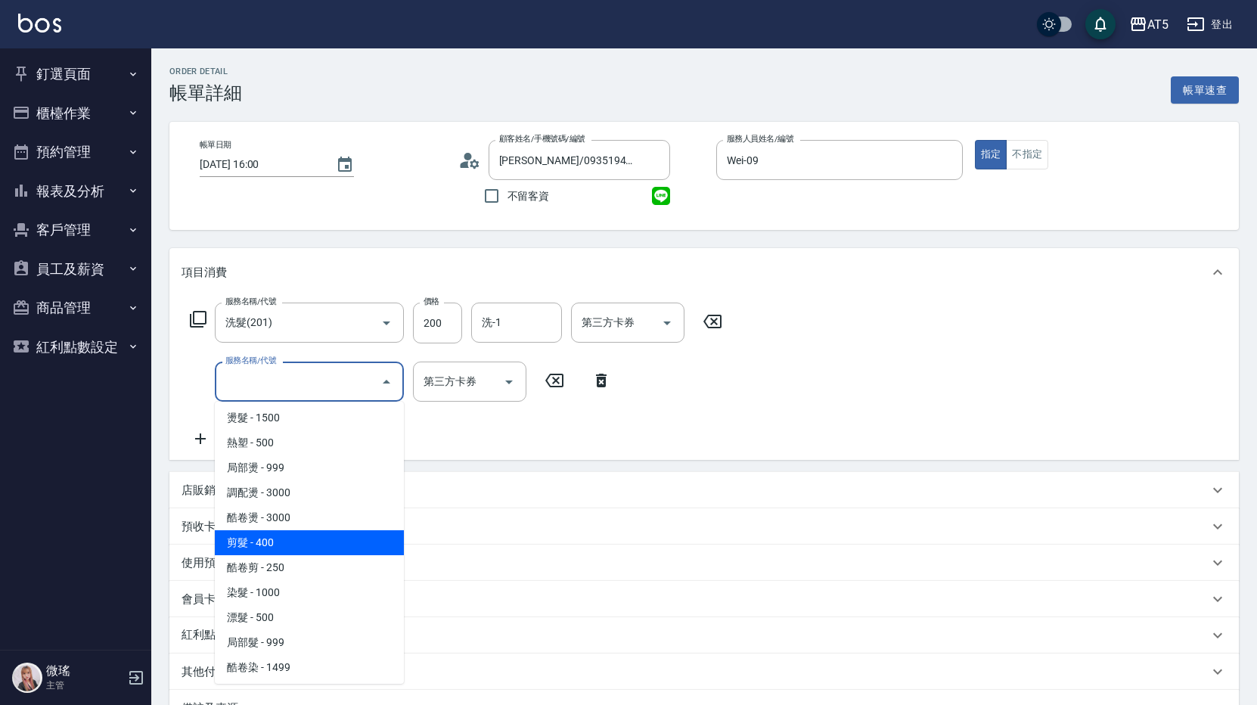
click at [308, 550] on span "剪髮 - 400" at bounding box center [309, 542] width 189 height 25
type input "60"
type input "剪髮(401)"
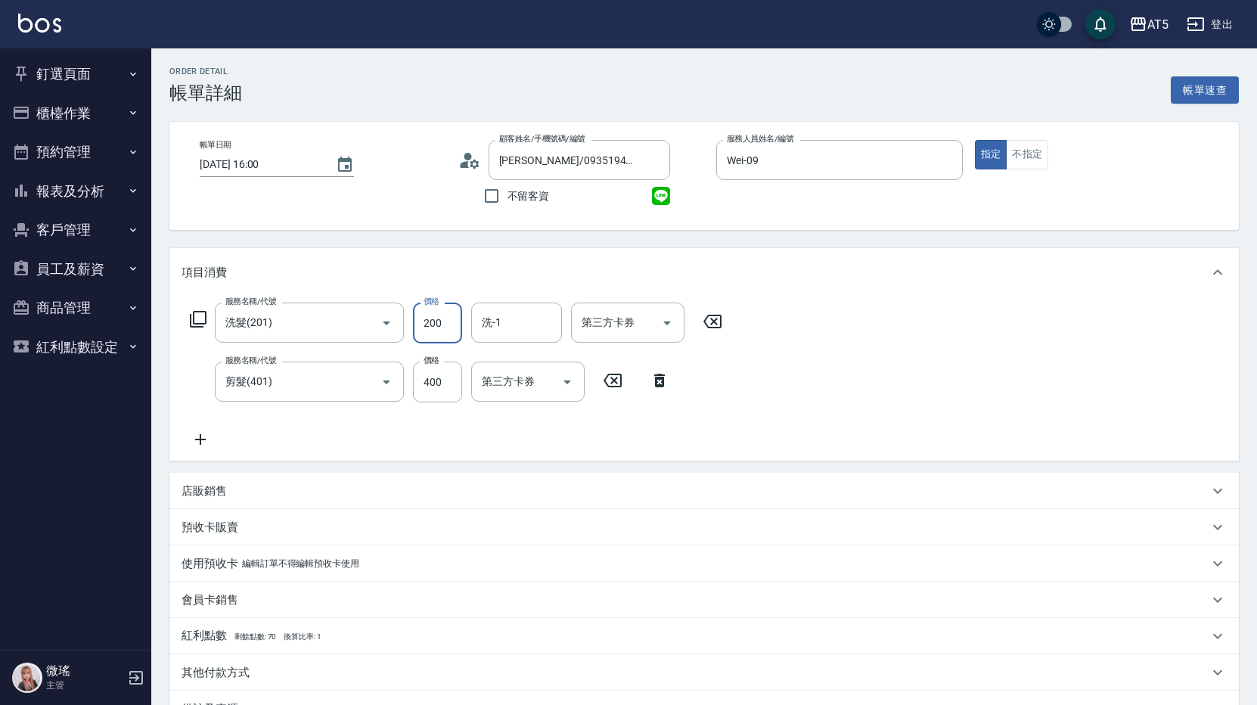
type input "40"
type input "22"
type input "60"
type input "220"
click at [902, 358] on div "服務名稱/代號 洗髮(201) 服務名稱/代號 價格 220 價格 洗-1 洗-1 第三方卡券 第三方卡券 服務名稱/代號 剪髮(401) 服務名稱/代號 價…" at bounding box center [703, 378] width 1069 height 164
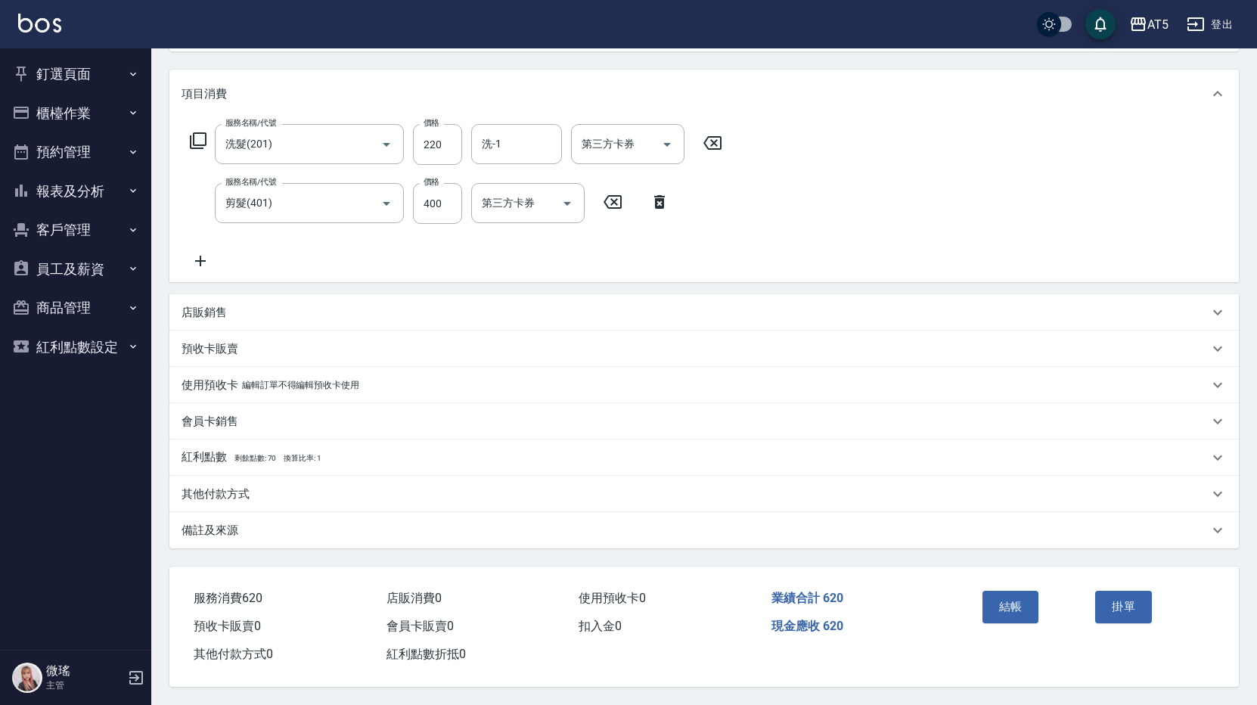
scroll to position [0, 0]
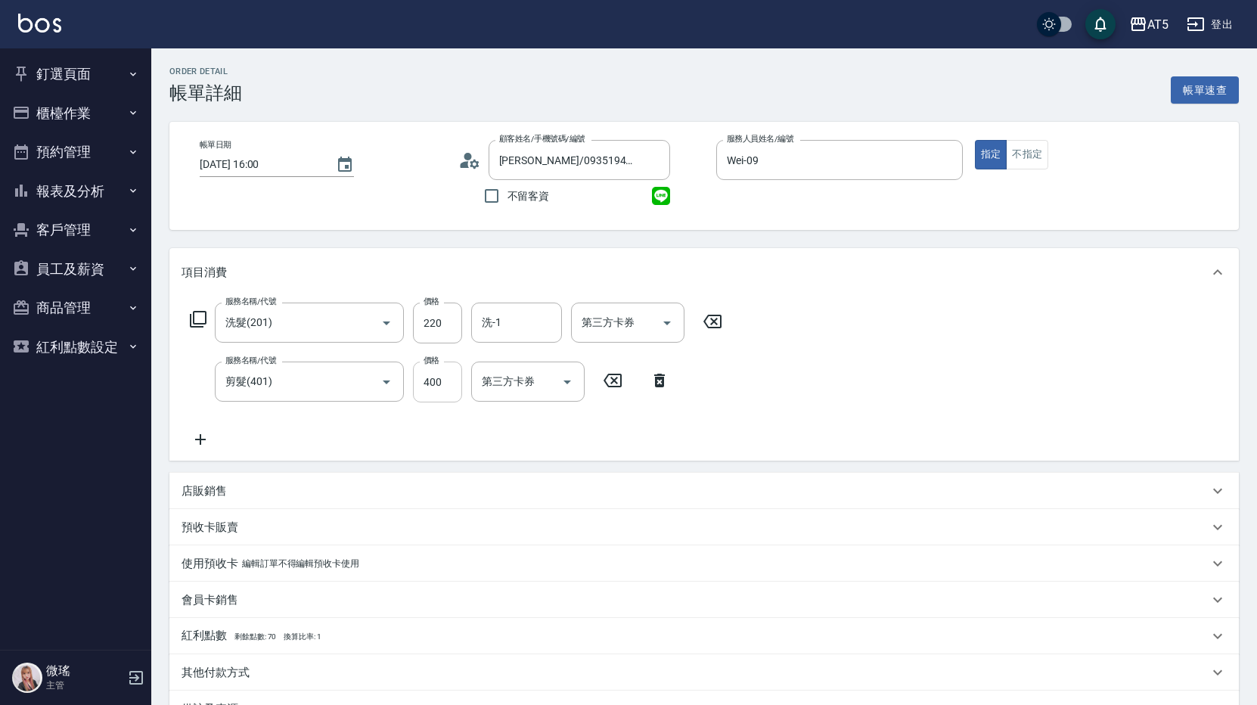
click at [453, 385] on input "400" at bounding box center [437, 381] width 49 height 41
type input "20"
type input "50"
type input "70"
type input "500"
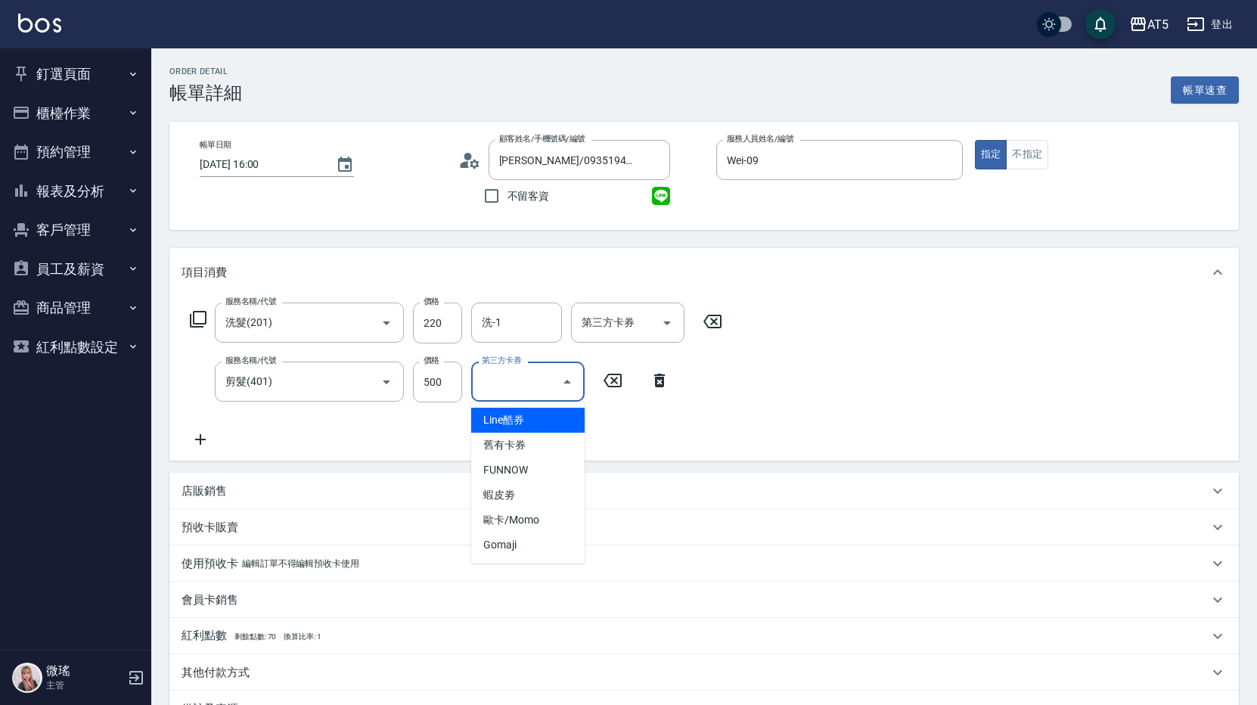
click at [492, 386] on input "第三方卡券" at bounding box center [516, 381] width 77 height 26
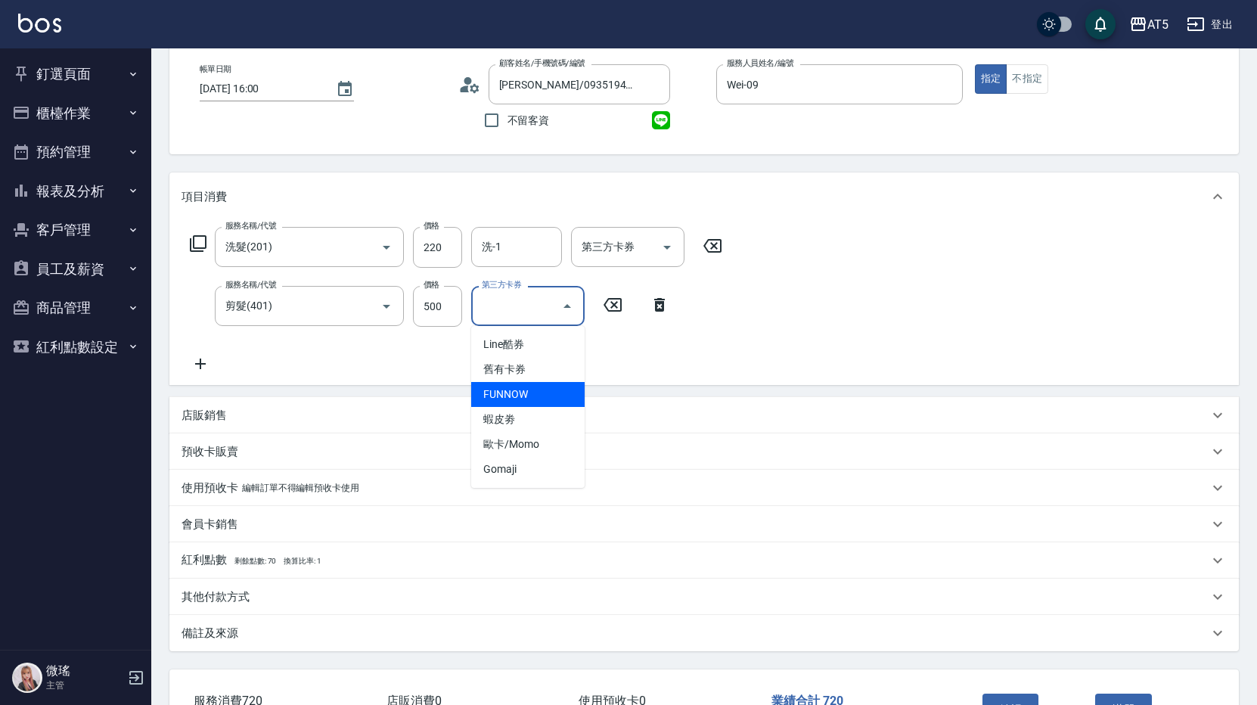
click at [773, 308] on div "服務名稱/代號 洗髮(201) 服務名稱/代號 價格 220 價格 洗-1 洗-1 第三方卡券 第三方卡券 服務名稱/代號 剪髮(401) 服務名稱/代號 價…" at bounding box center [703, 303] width 1069 height 164
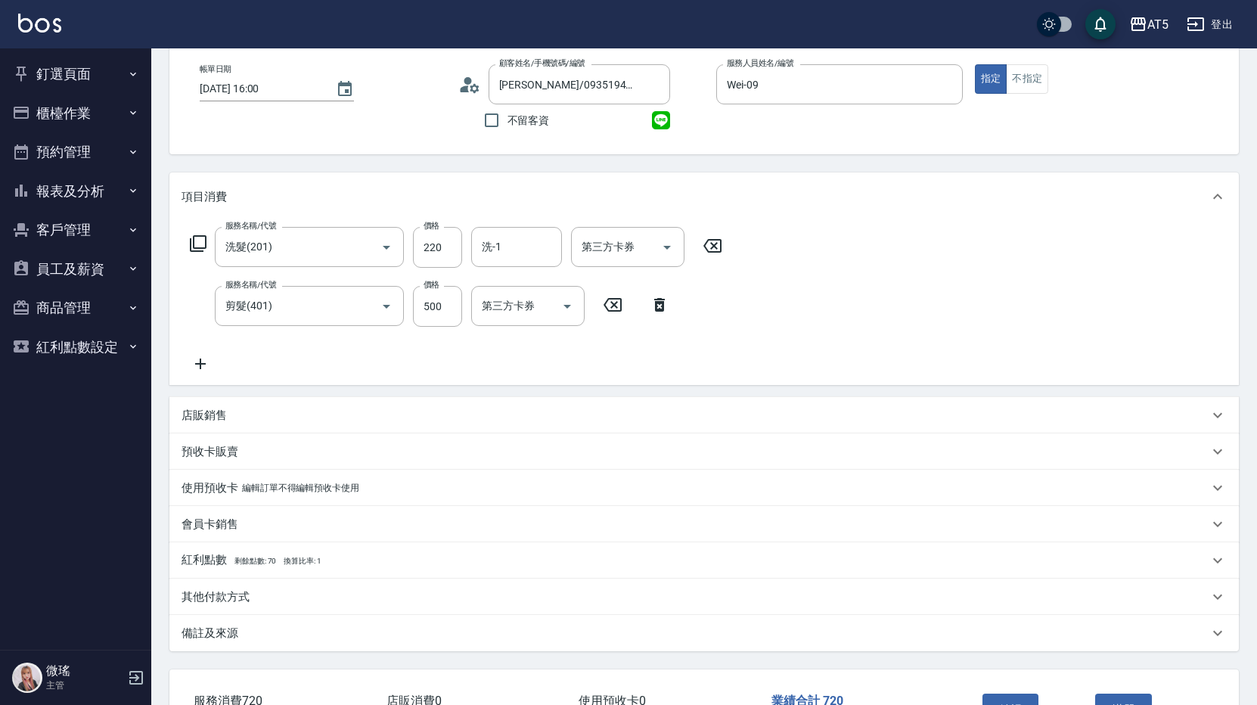
scroll to position [185, 0]
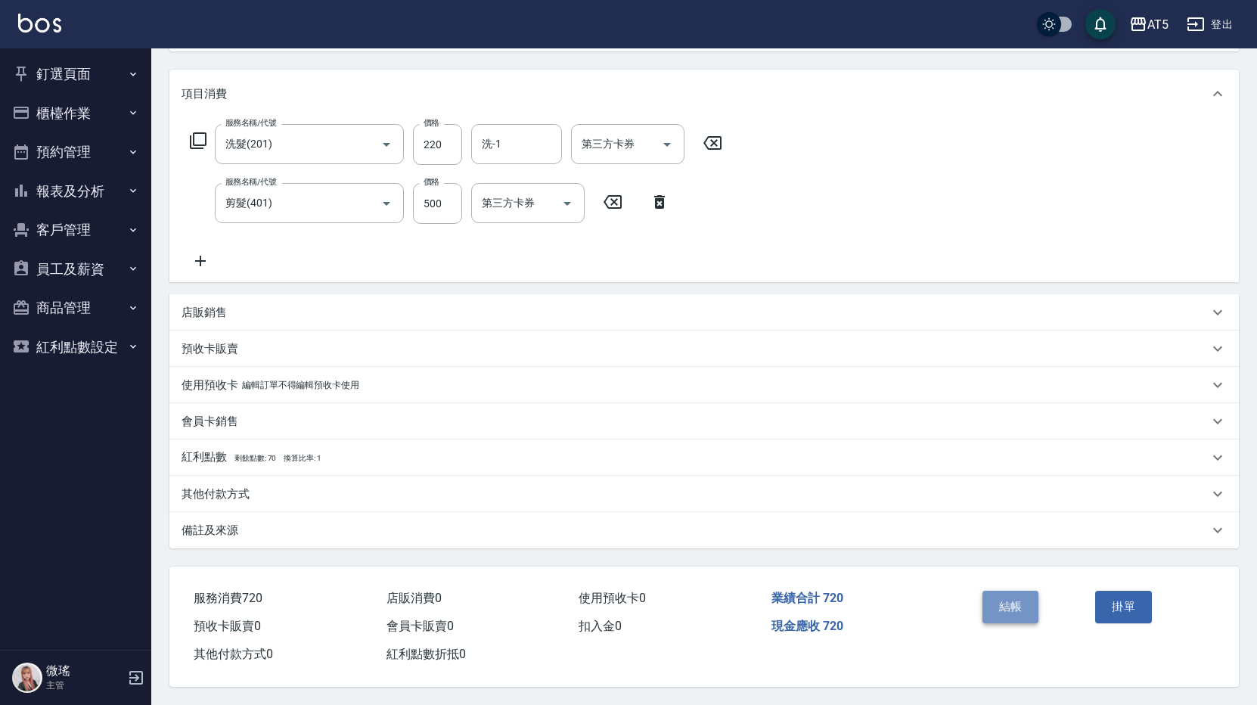
click at [1020, 601] on button "結帳" at bounding box center [1010, 606] width 57 height 32
